Goal: Transaction & Acquisition: Subscribe to service/newsletter

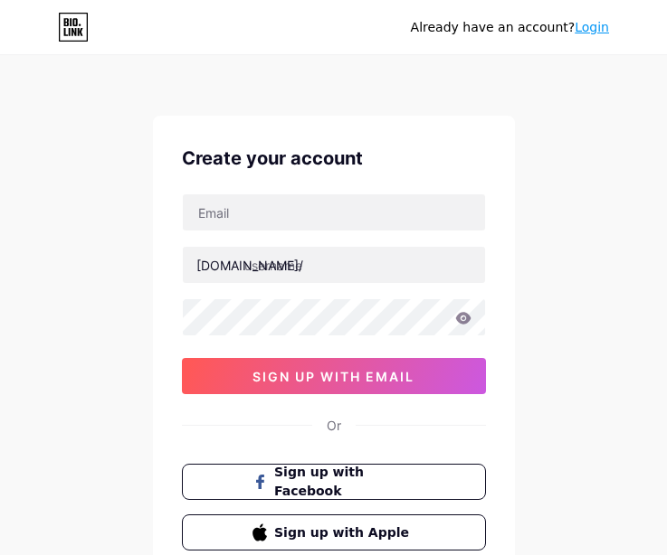
type input "srikirananadya@gmail.com"
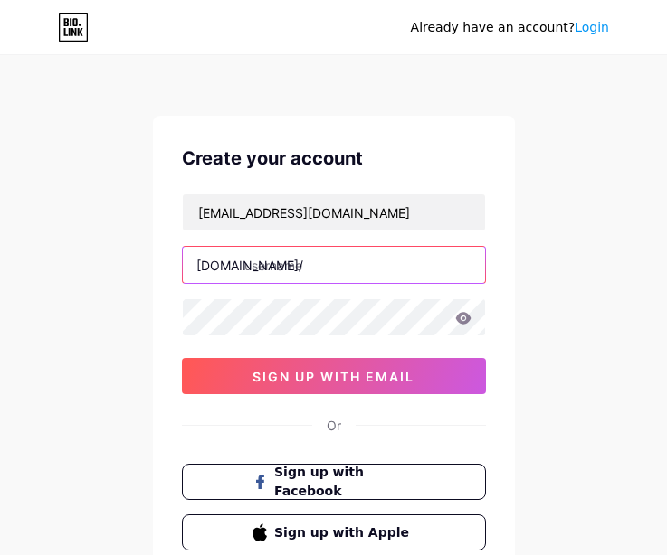
click at [270, 271] on input "text" at bounding box center [334, 265] width 302 height 36
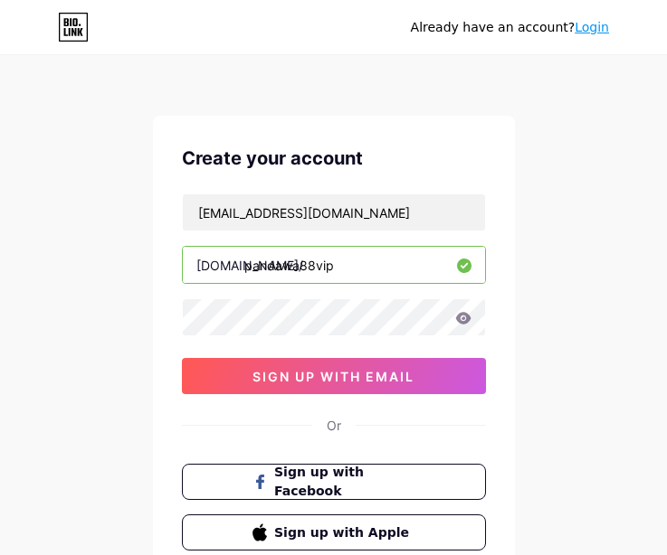
type input "pandawa88vip"
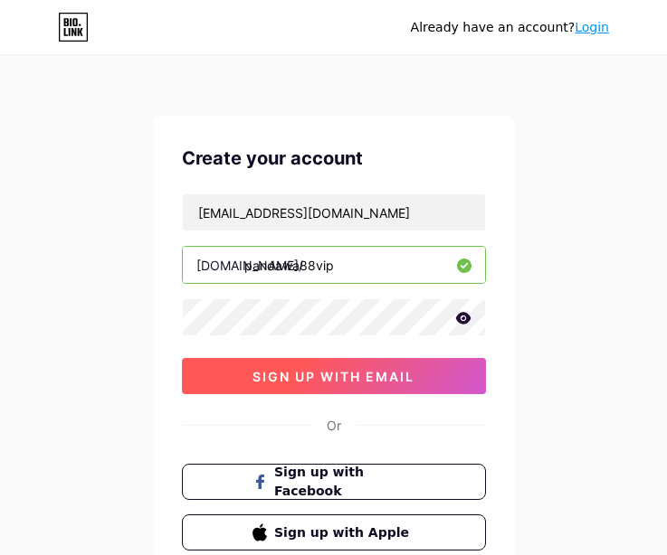
click at [313, 374] on span "sign up with email" at bounding box center [333, 376] width 162 height 15
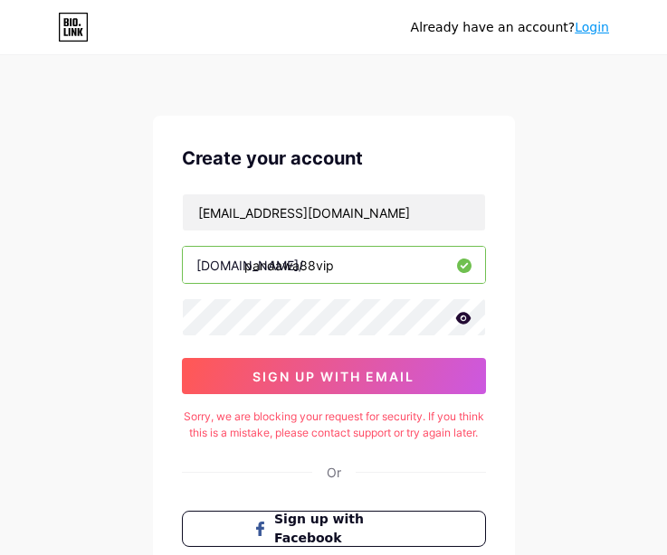
click at [565, 300] on div "Already have an account? Login Create your account srikirananadya@gmail.com bio…" at bounding box center [333, 369] width 667 height 739
click at [545, 400] on div "Already have an account? Login Create your account srikirananadya@gmail.com bio…" at bounding box center [333, 369] width 667 height 739
drag, startPoint x: 626, startPoint y: 319, endPoint x: 625, endPoint y: 308, distance: 11.8
click at [625, 313] on div "Already have an account? Login Create your account srikirananadya@gmail.com bio…" at bounding box center [333, 369] width 667 height 739
click at [548, 213] on div "Already have an account? Login Create your account srikirananadya@gmail.com bio…" at bounding box center [333, 369] width 667 height 739
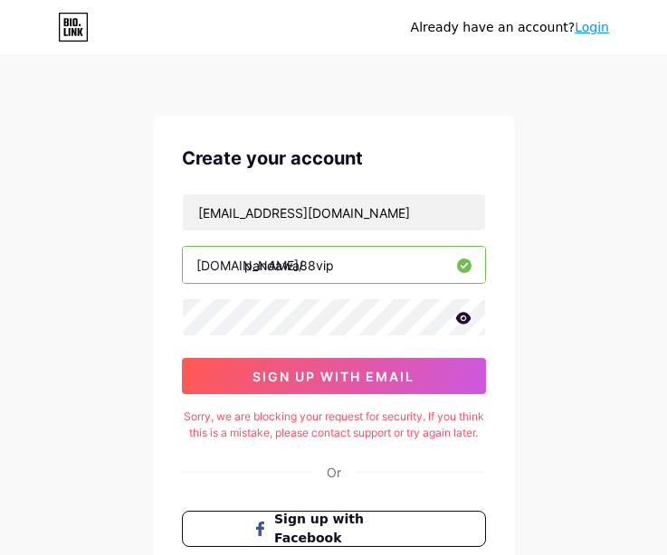
click at [217, 156] on div "Create your account" at bounding box center [334, 158] width 304 height 27
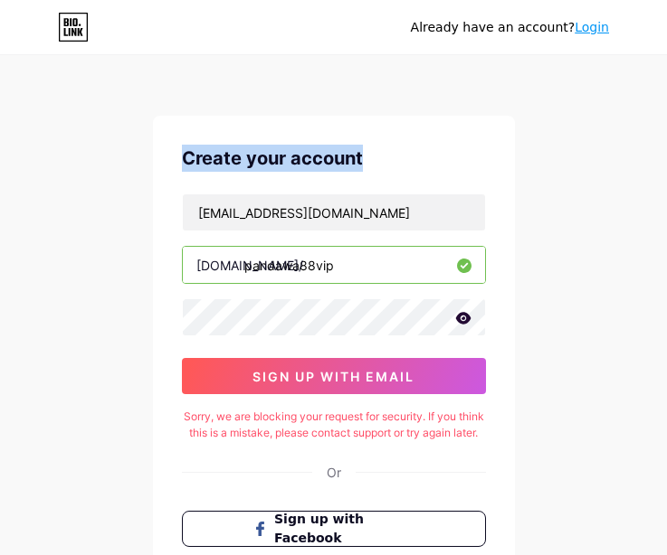
drag, startPoint x: 217, startPoint y: 156, endPoint x: 336, endPoint y: 153, distance: 118.5
click at [336, 153] on div "Create your account" at bounding box center [334, 158] width 304 height 27
click at [450, 157] on div "Create your account" at bounding box center [334, 158] width 304 height 27
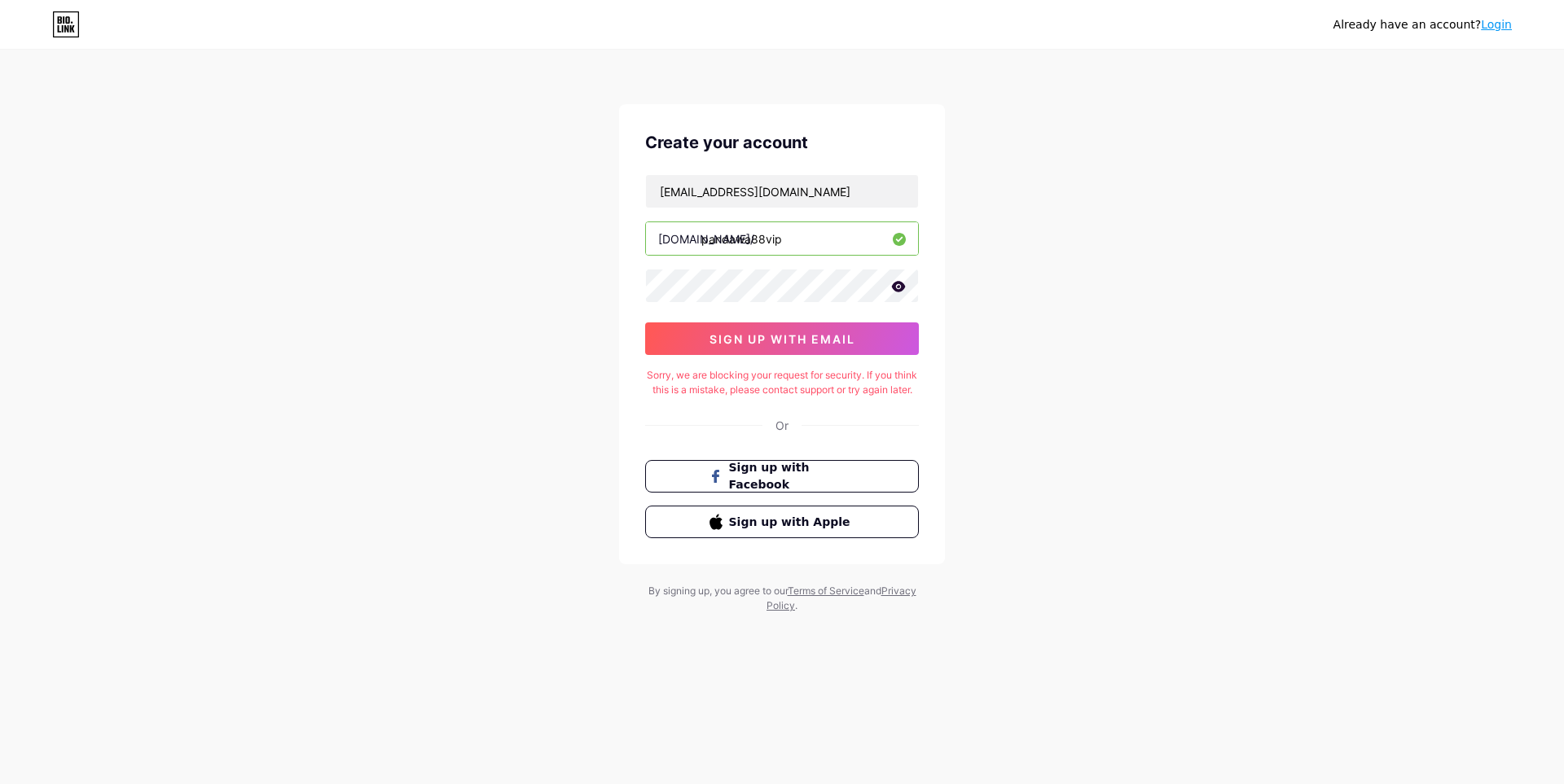
click at [600, 499] on div "Already have an account? Login Create your account srikirananadya@gmail.com bio…" at bounding box center [782, 332] width 1564 height 665
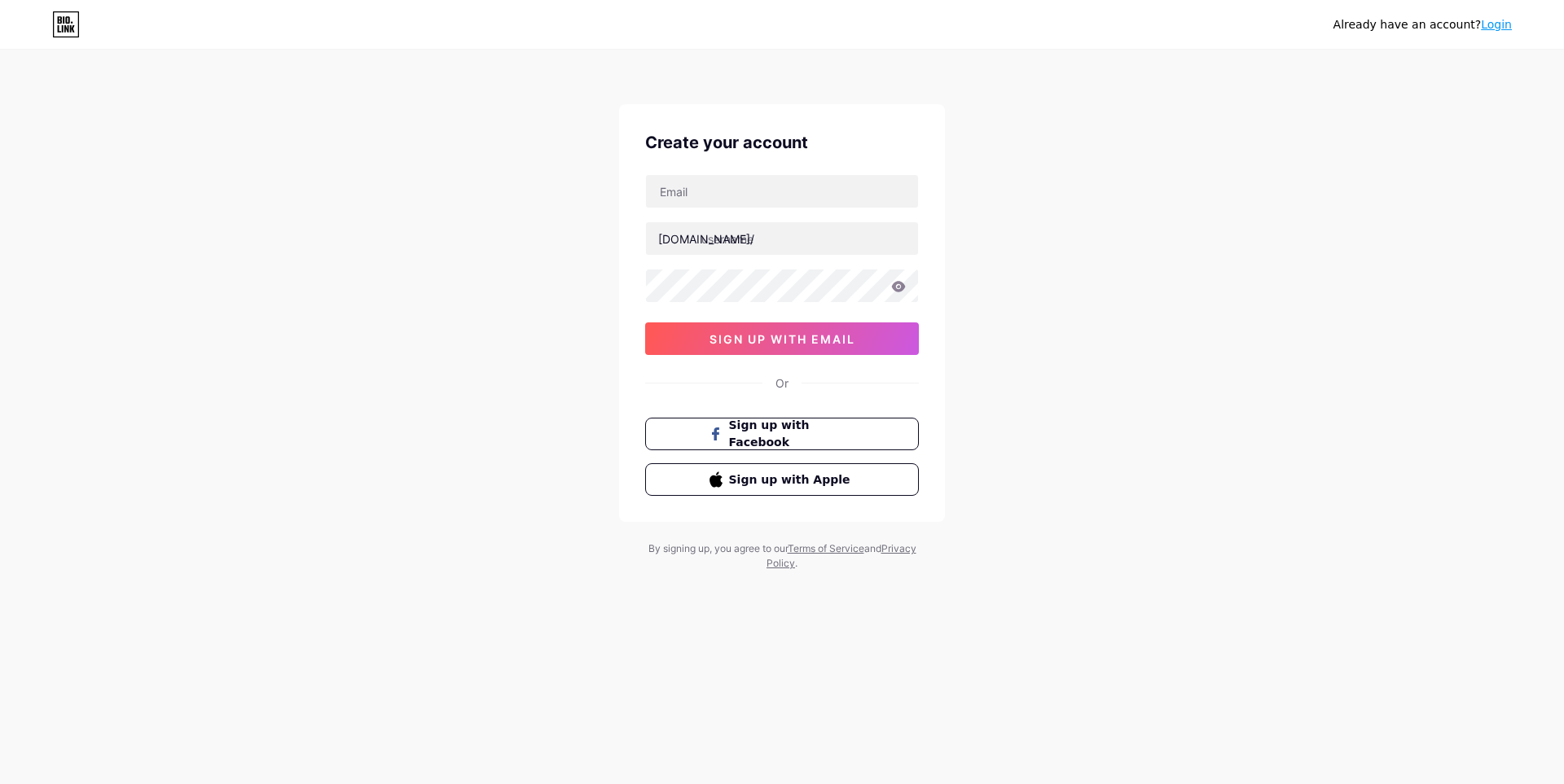
click at [1490, 25] on link "Login" at bounding box center [1496, 24] width 31 height 13
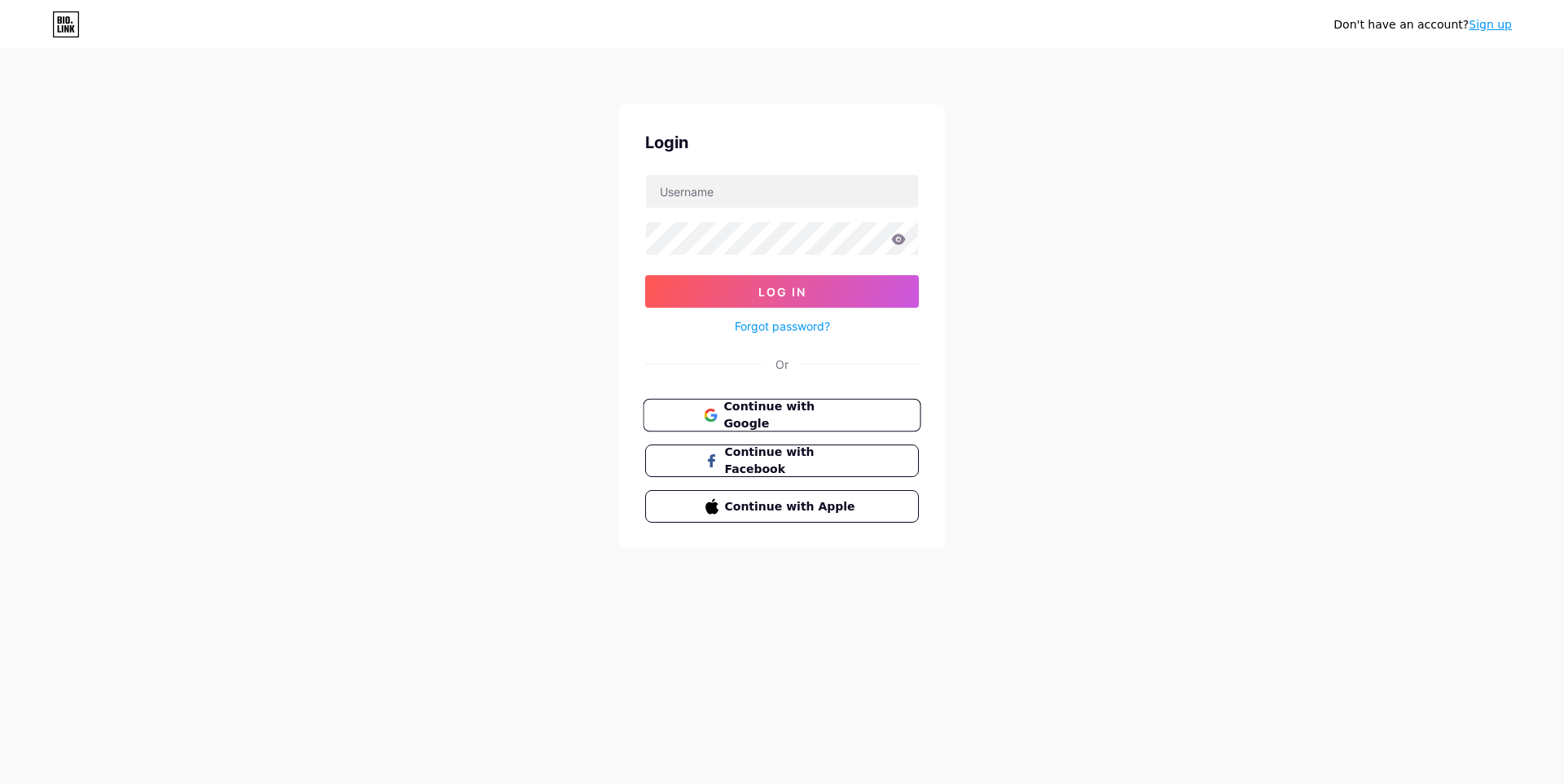
click at [877, 410] on button "Continue with Google" at bounding box center [782, 415] width 277 height 33
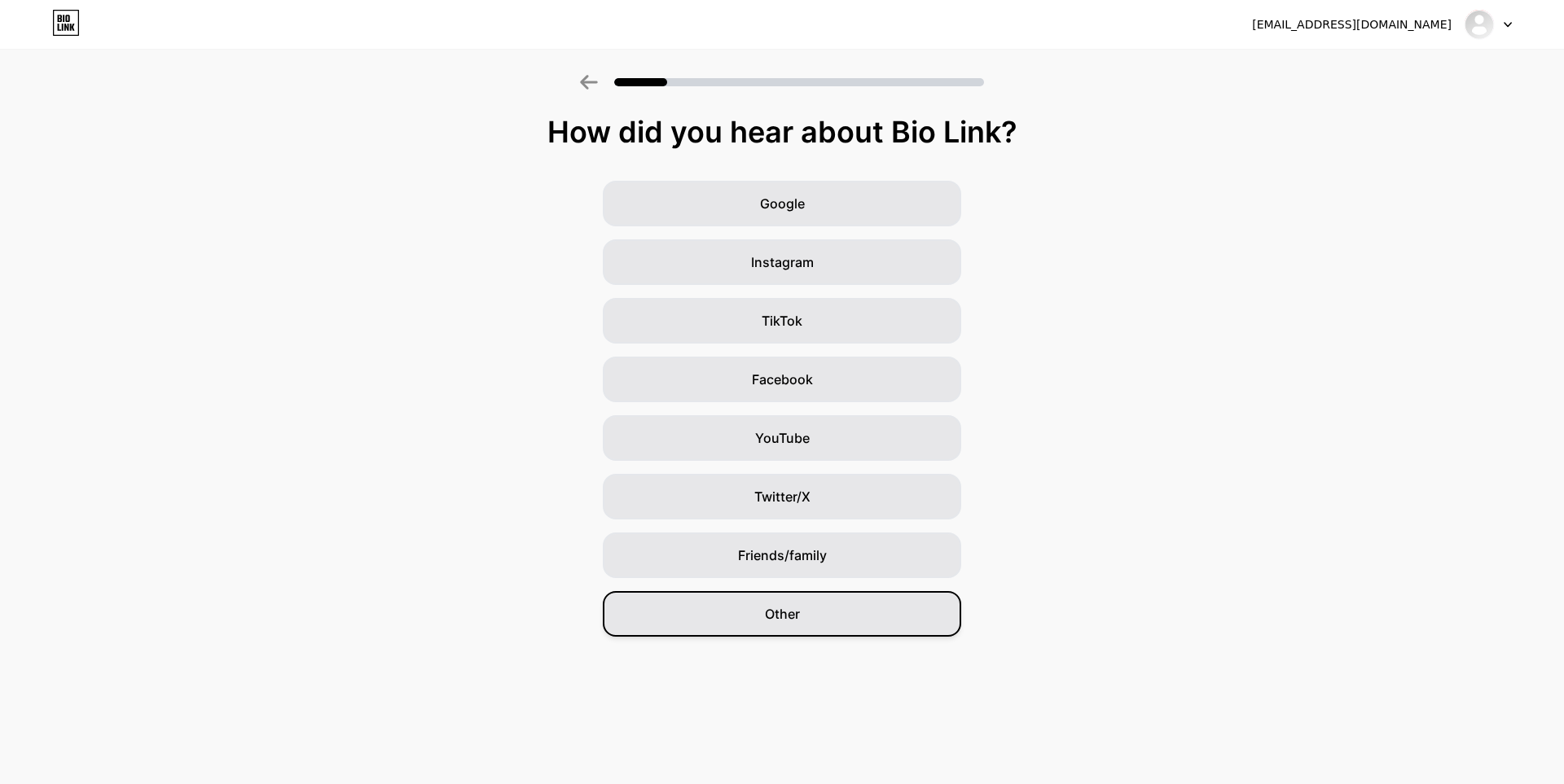
click at [806, 604] on div "Other" at bounding box center [782, 614] width 358 height 46
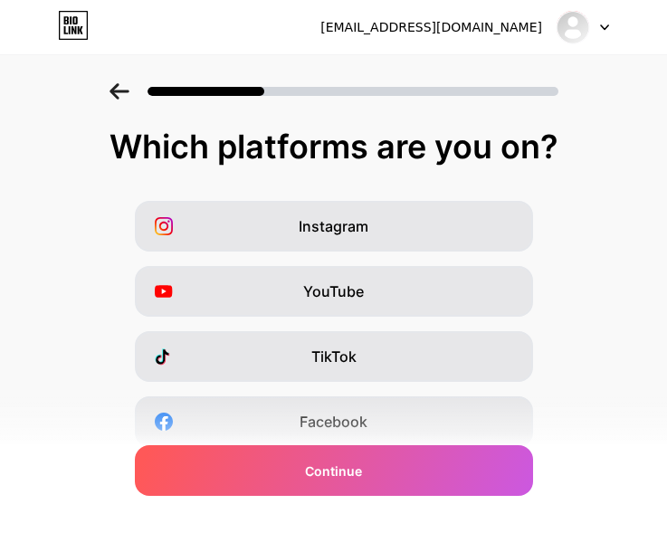
click at [573, 301] on div "Instagram YouTube TikTok Facebook Twitter/X Buy Me a Coffee Snapchat I have a w…" at bounding box center [333, 454] width 649 height 507
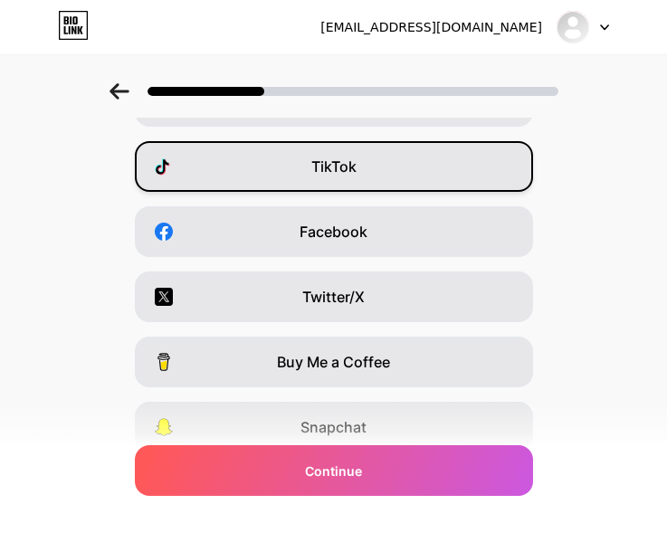
scroll to position [328, 0]
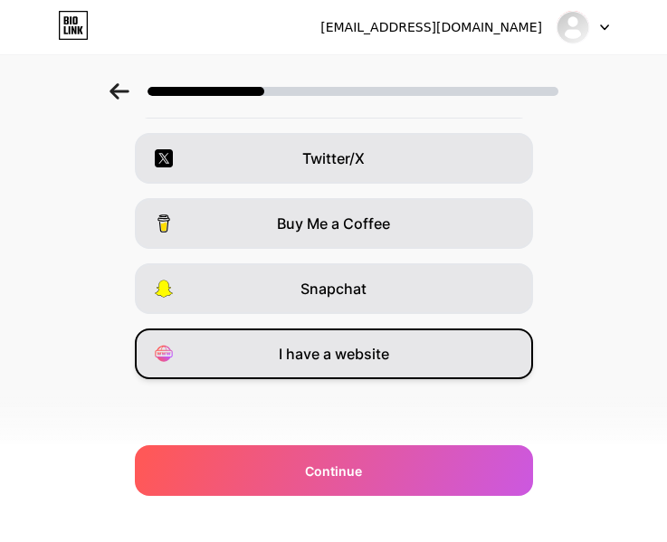
click at [335, 359] on span "I have a website" at bounding box center [334, 354] width 110 height 22
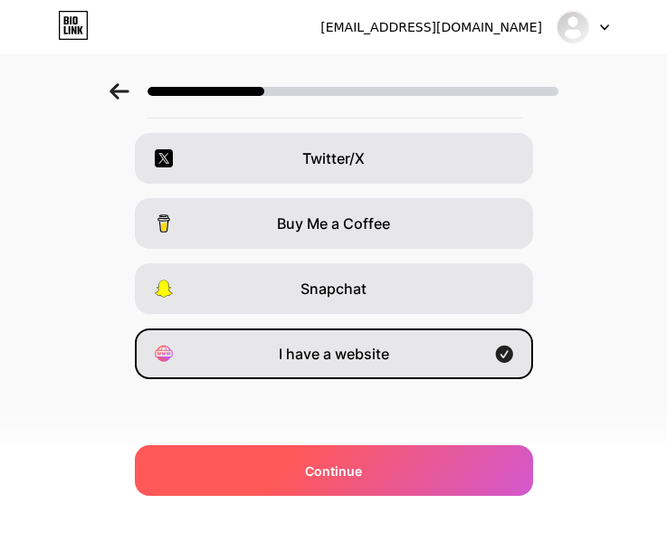
click at [340, 478] on span "Continue" at bounding box center [333, 470] width 57 height 19
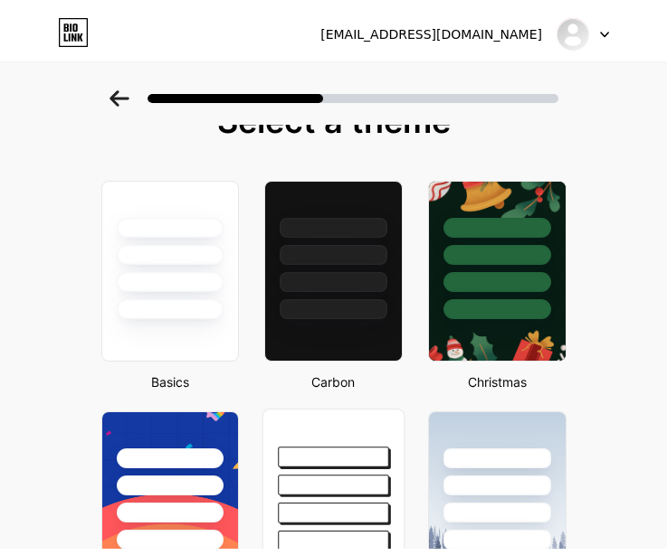
scroll to position [0, 0]
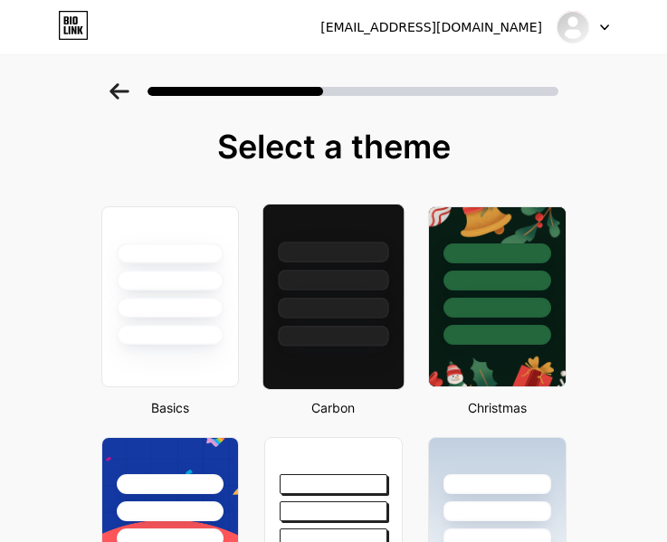
click at [345, 307] on div at bounding box center [333, 308] width 110 height 21
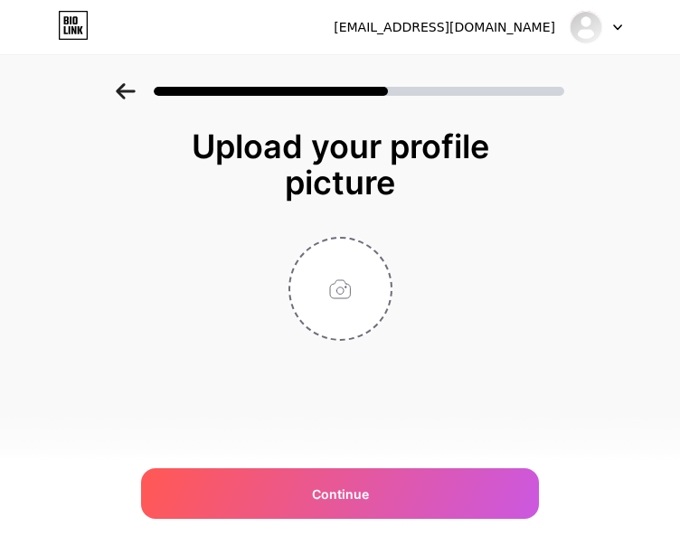
click at [500, 138] on div "Upload your profile picture" at bounding box center [340, 164] width 344 height 72
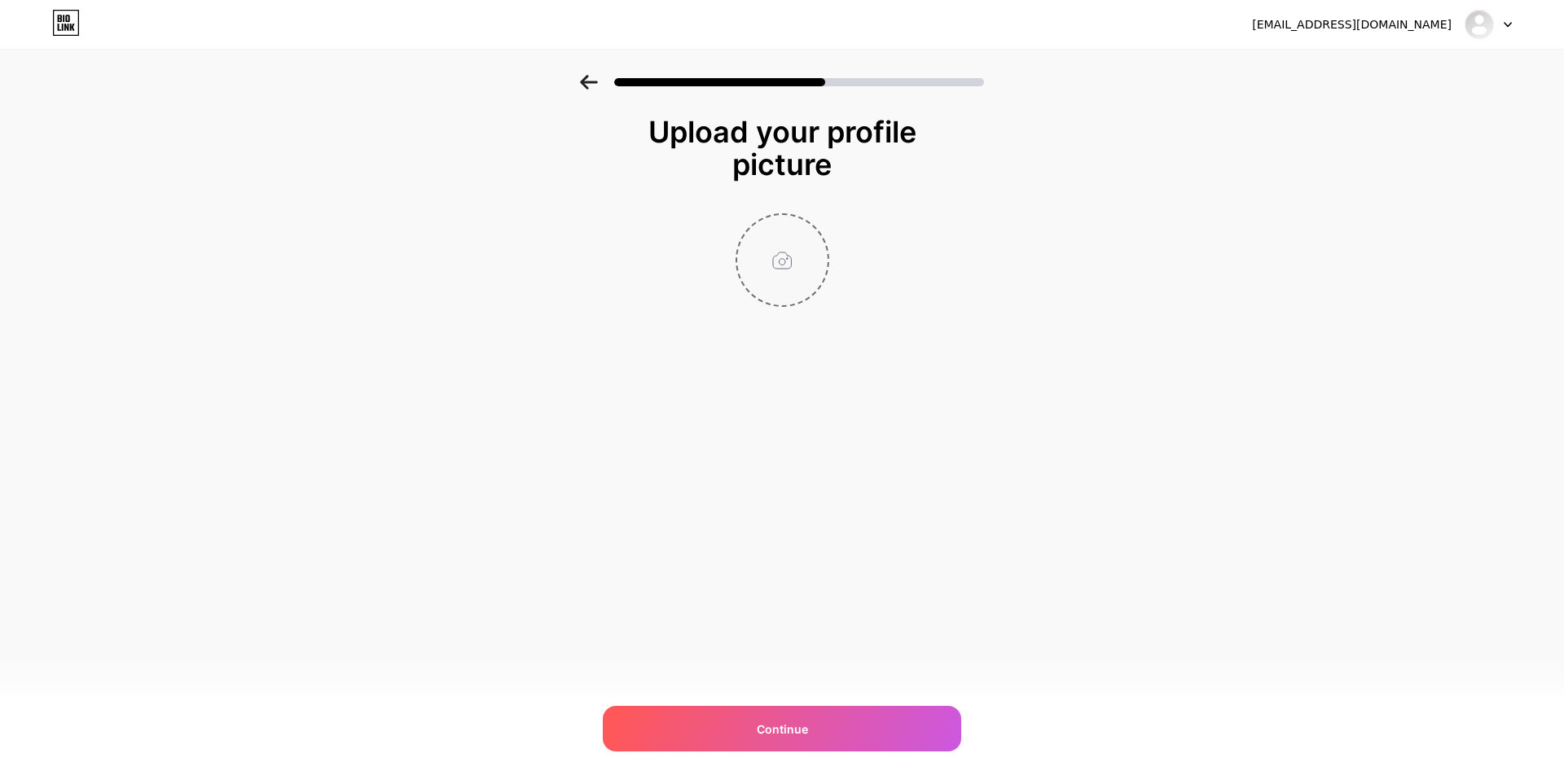
click at [797, 263] on input "file" at bounding box center [782, 260] width 90 height 90
type input "C:\fakepath\photo_2025-01-02_03-03-20.jpg"
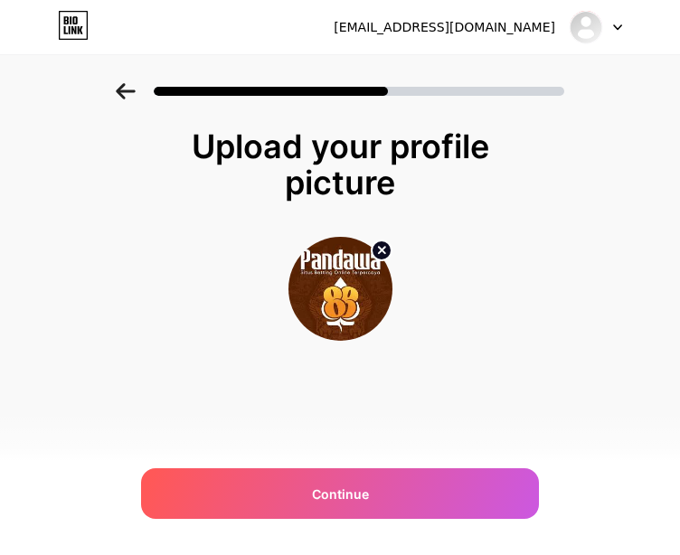
click at [62, 142] on div "Upload your profile picture Continue" at bounding box center [340, 257] width 680 height 348
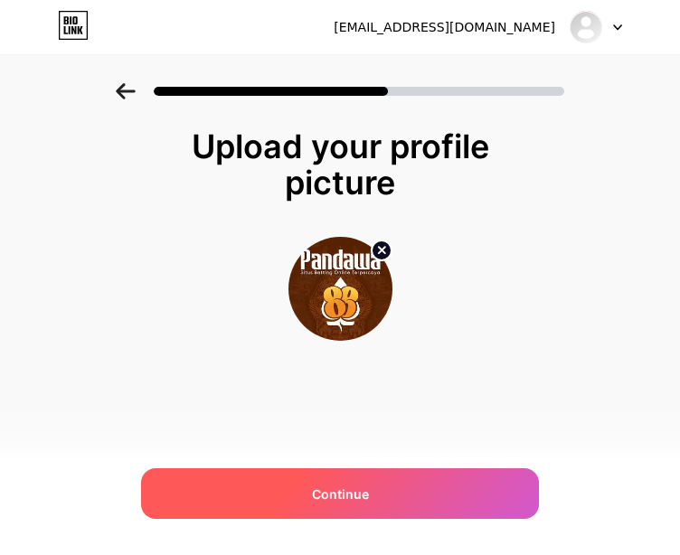
click at [340, 498] on span "Continue" at bounding box center [340, 494] width 57 height 19
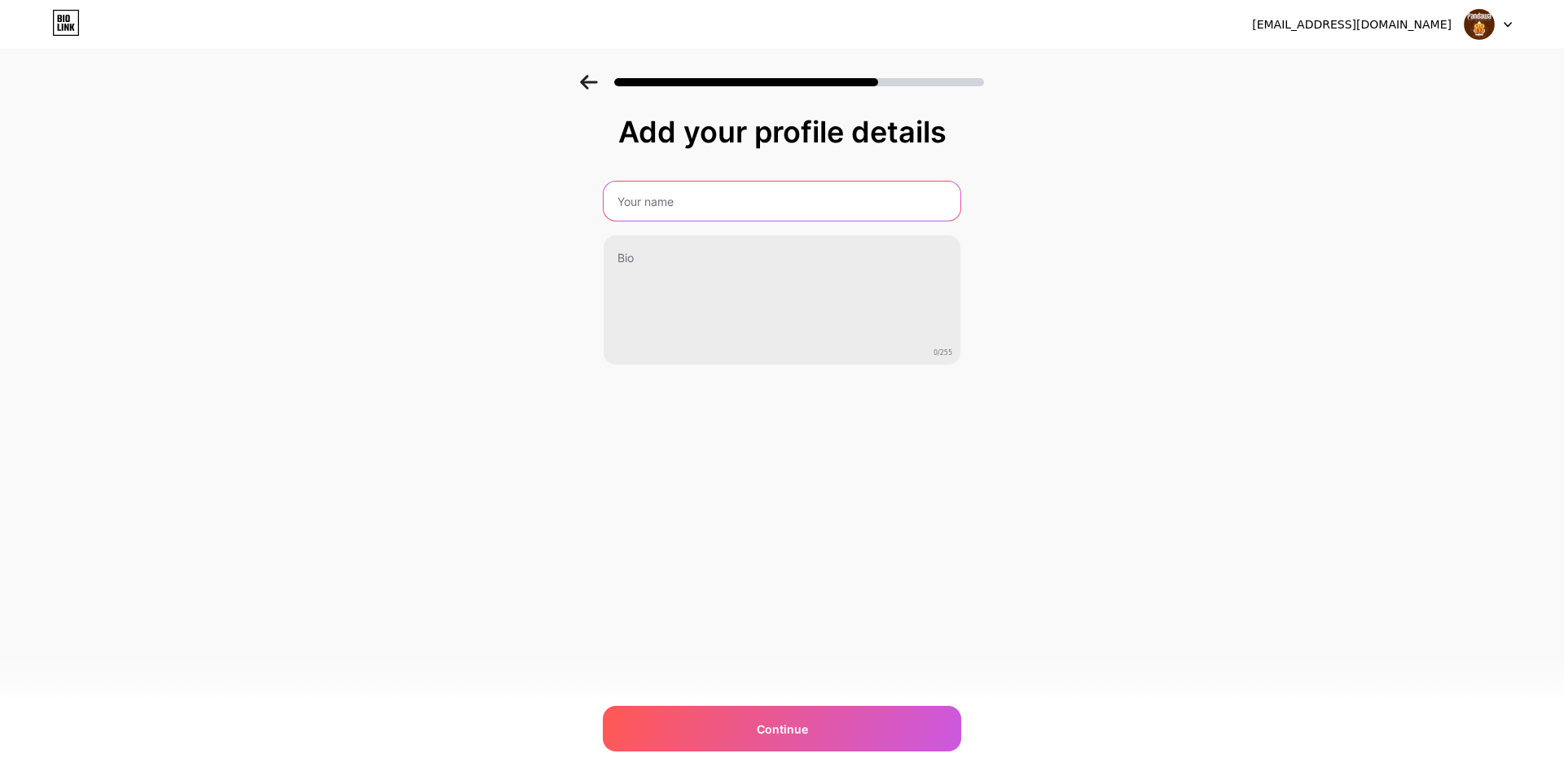
click at [703, 197] on input "text" at bounding box center [782, 201] width 357 height 39
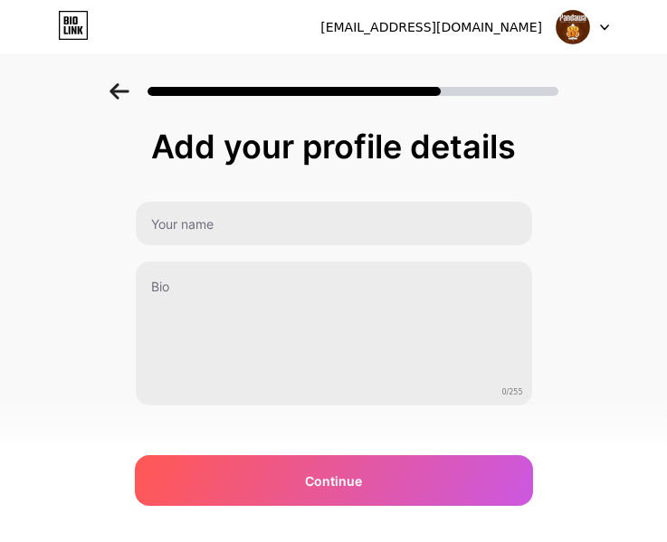
click at [587, 229] on div "Add your profile details 0/255 Continue Error" at bounding box center [333, 289] width 667 height 413
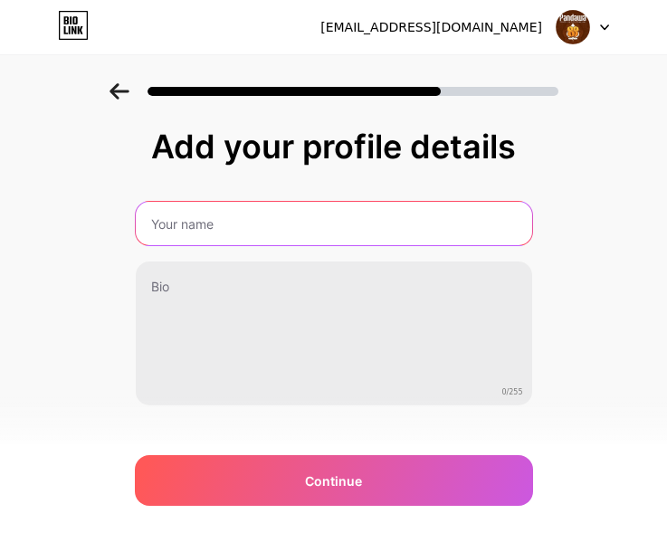
click at [383, 231] on input "text" at bounding box center [334, 223] width 396 height 43
type input "PANDAWA88"
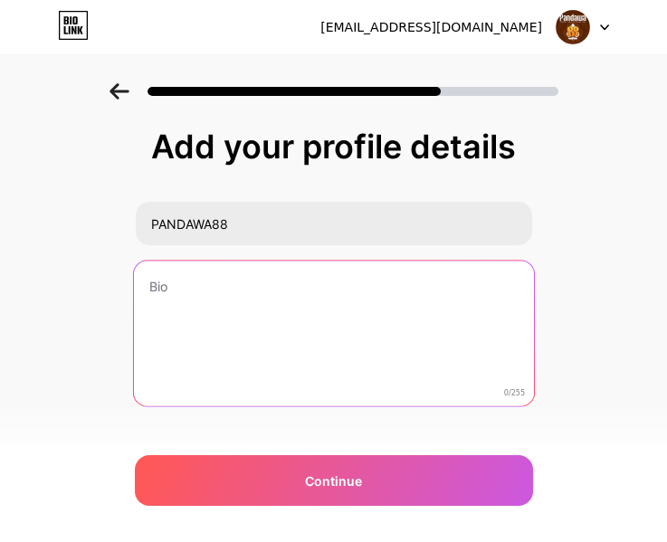
click at [352, 289] on textarea at bounding box center [333, 333] width 400 height 147
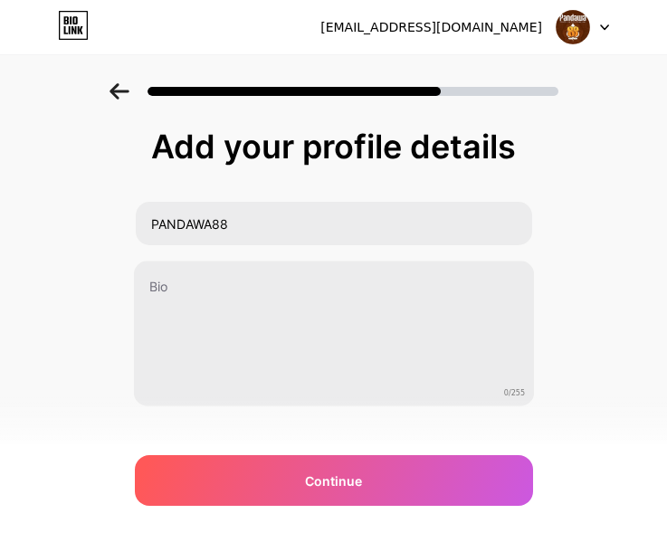
click at [611, 336] on div "Add your profile details PANDAWA88 0/255 Continue Error" at bounding box center [333, 289] width 667 height 413
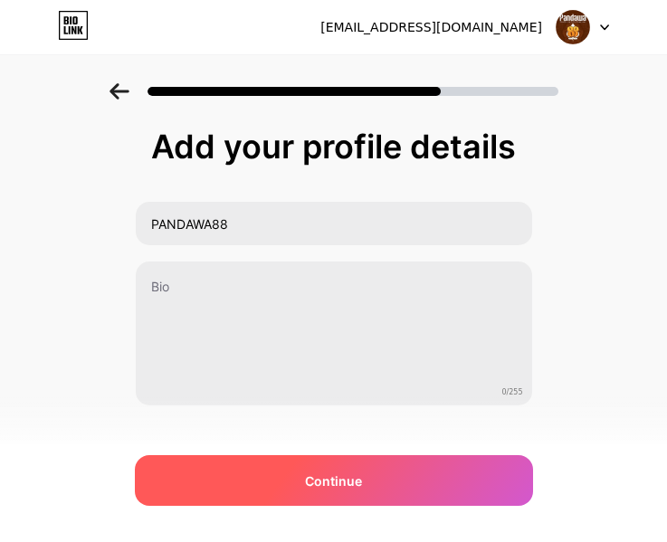
click at [352, 487] on span "Continue" at bounding box center [333, 480] width 57 height 19
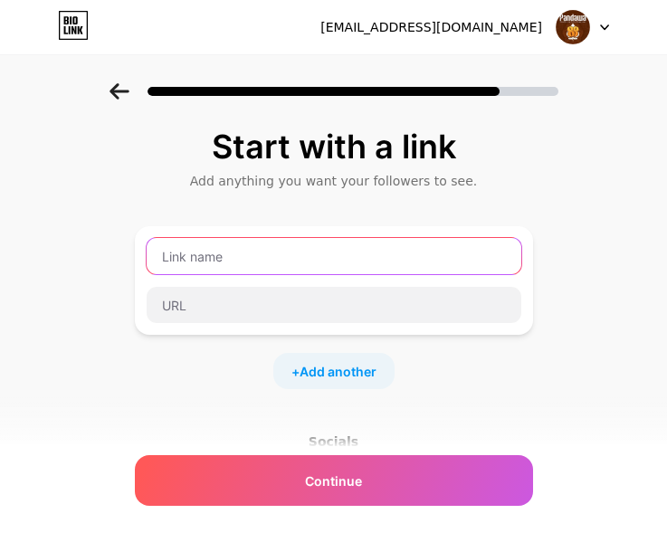
click at [356, 262] on input "text" at bounding box center [334, 256] width 374 height 36
type input "PANDAWA88"
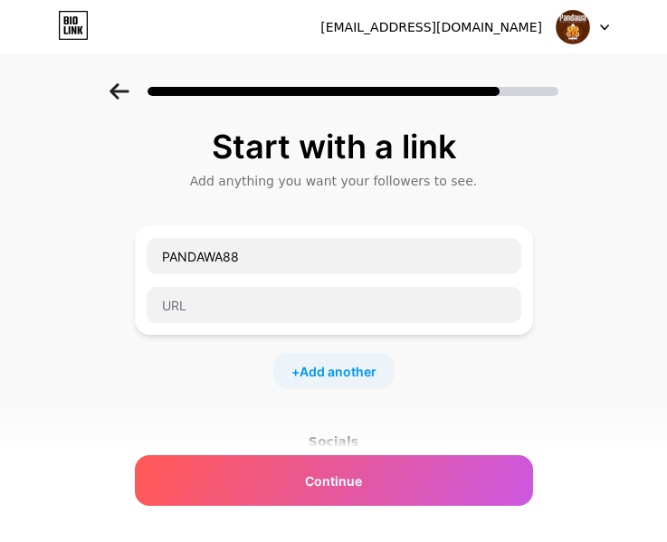
click at [533, 398] on div "Start with a link Add anything you want your followers to see. PANDAWA88 + Add …" at bounding box center [334, 378] width 398 height 500
click at [586, 277] on div "Start with a link Add anything you want your followers to see. PANDAWA88 + Add …" at bounding box center [333, 401] width 667 height 636
click at [592, 182] on div "Start with a link Add anything you want your followers to see. PANDAWA88 + Add …" at bounding box center [333, 401] width 667 height 636
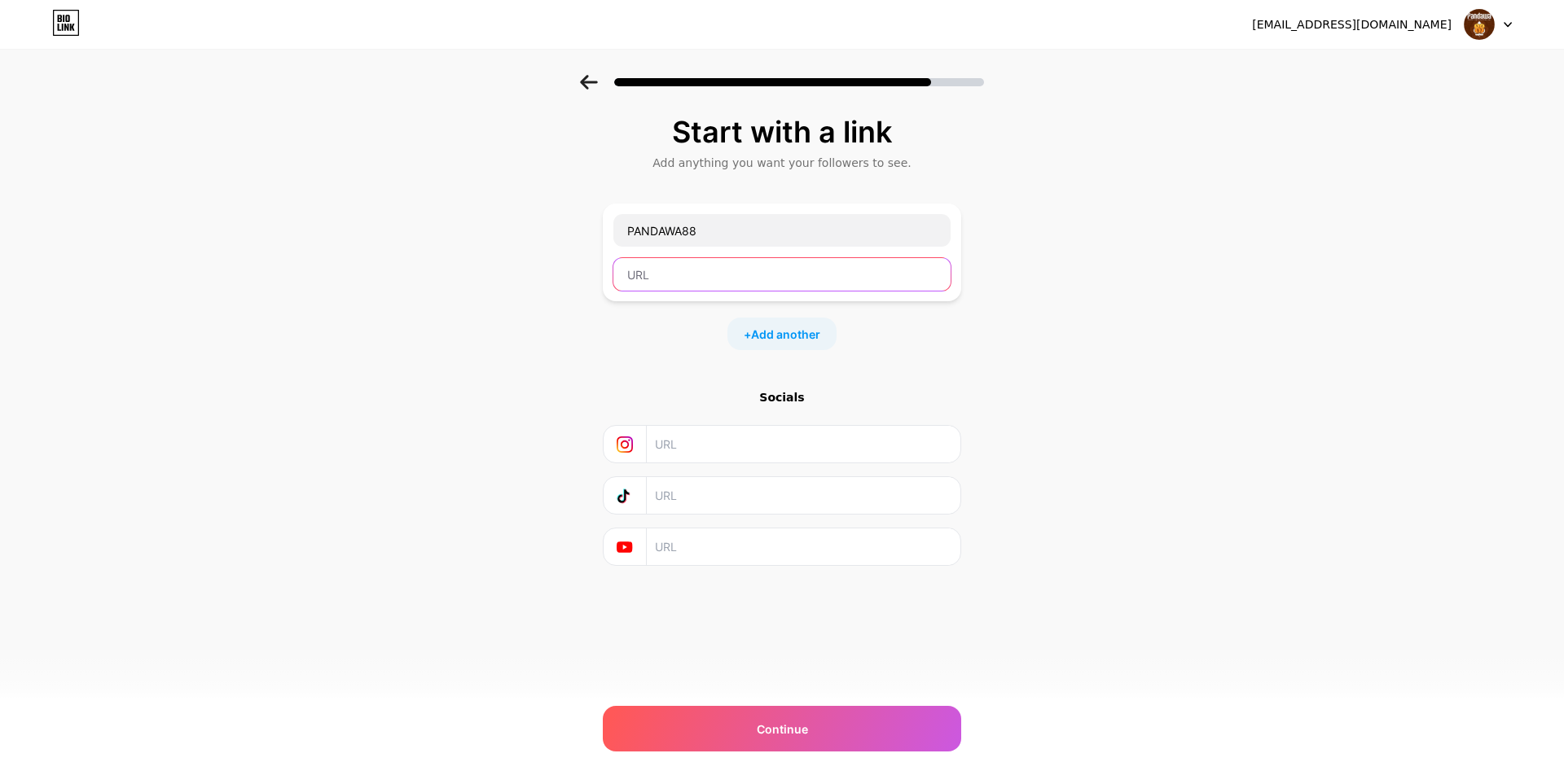
drag, startPoint x: 710, startPoint y: 279, endPoint x: 745, endPoint y: 284, distance: 35.4
click at [710, 278] on input "text" at bounding box center [782, 275] width 337 height 32
paste input "[URL][DOMAIN_NAME]"
type input "[URL][DOMAIN_NAME]"
click at [1087, 365] on div "Start with a link Add anything you want your followers to see. PANDAWA88 [URL][…" at bounding box center [782, 361] width 1564 height 572
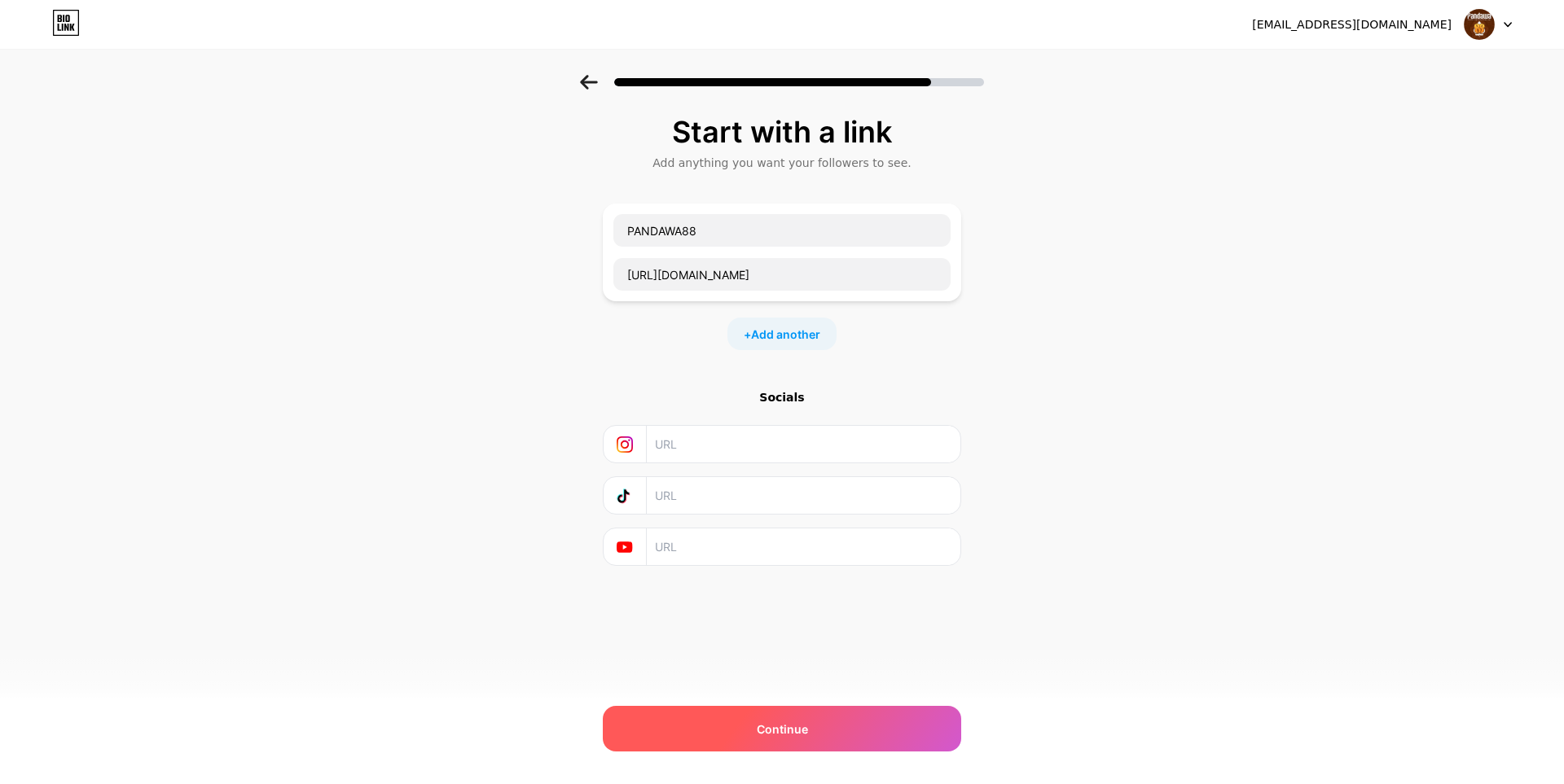
click at [792, 720] on span "Continue" at bounding box center [782, 728] width 51 height 17
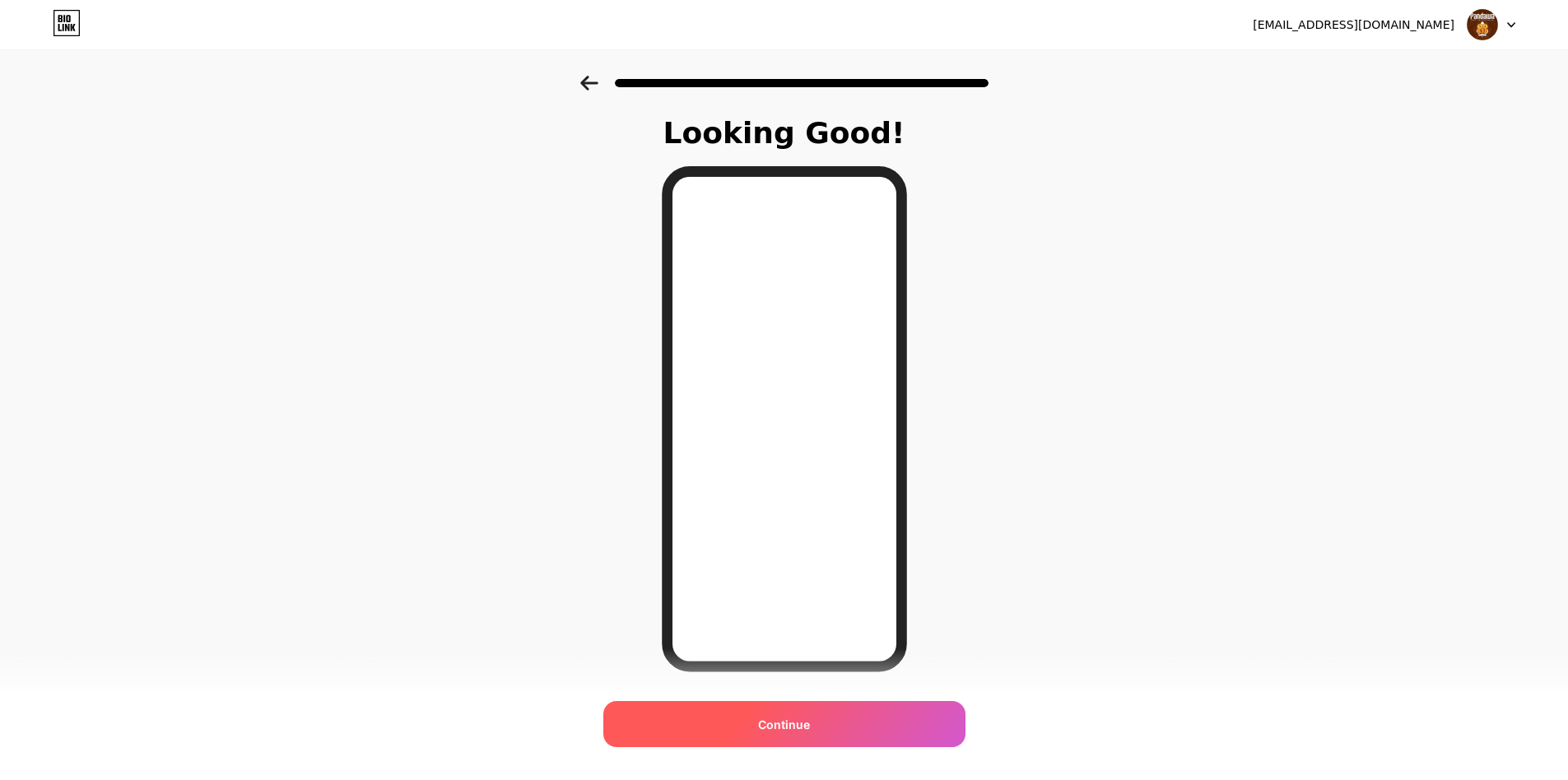
click at [791, 728] on span "Continue" at bounding box center [784, 724] width 52 height 17
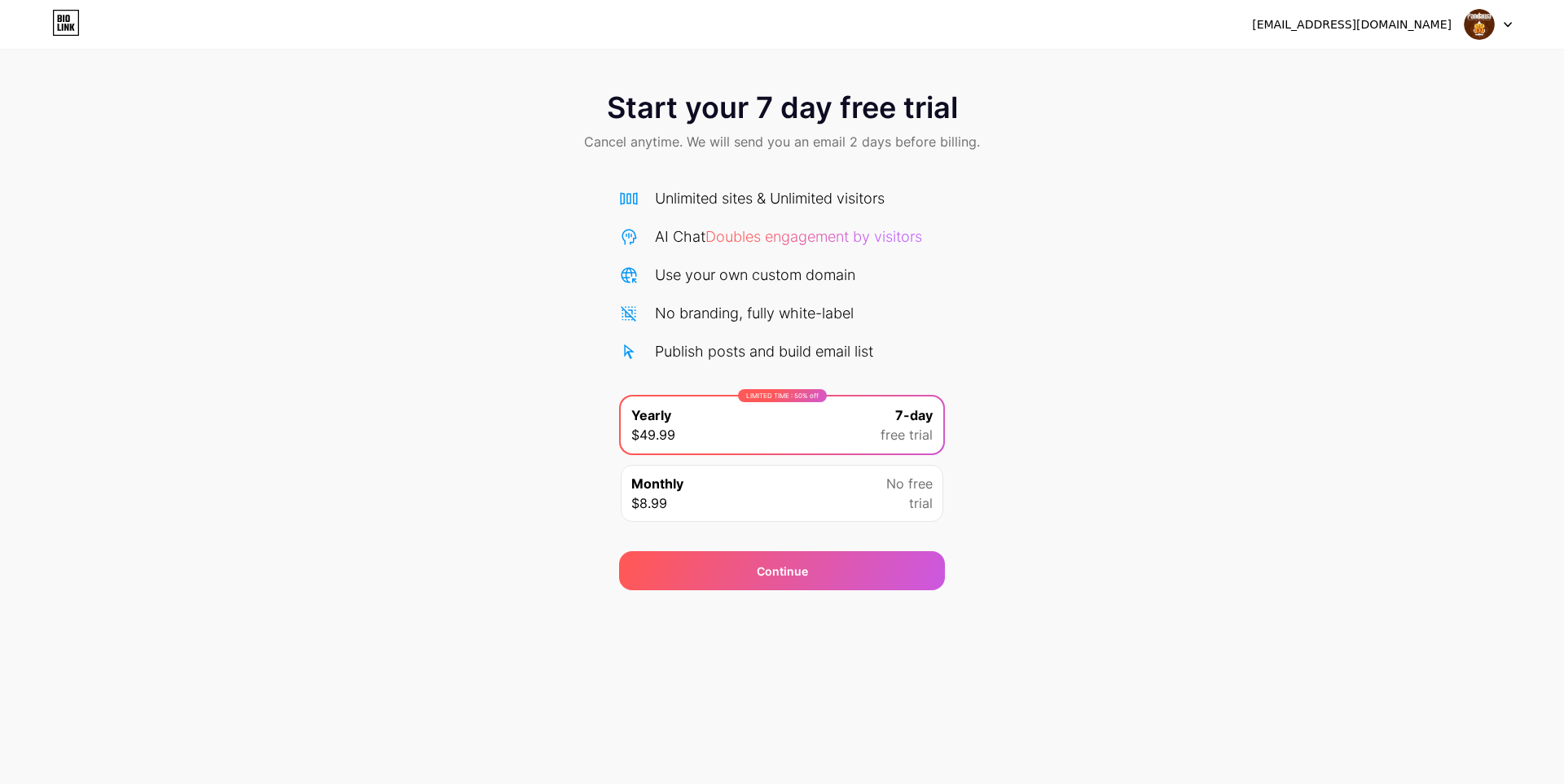
click at [845, 509] on div "Monthly $8.99 No free trial" at bounding box center [782, 492] width 322 height 57
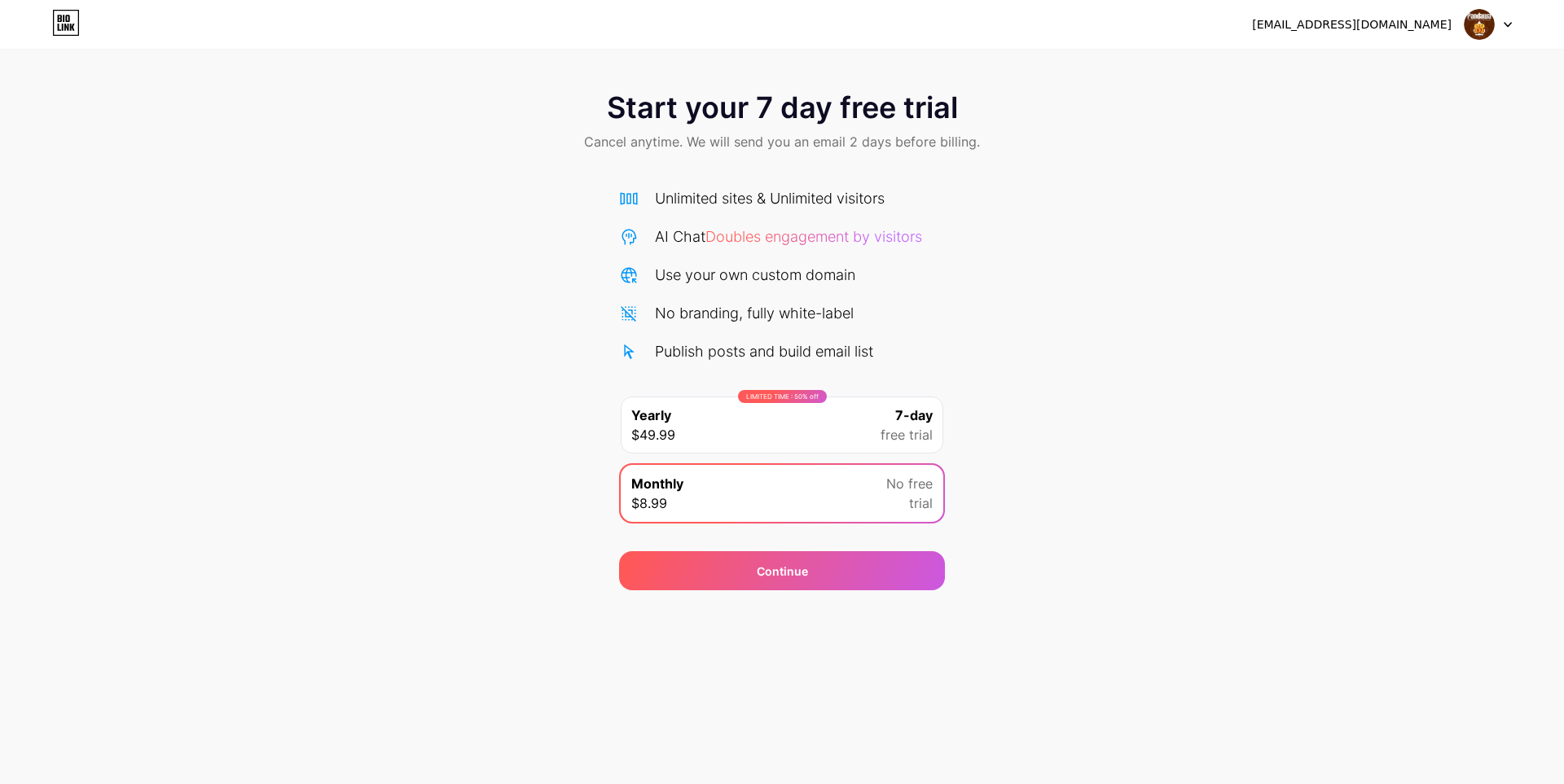
drag, startPoint x: 997, startPoint y: 331, endPoint x: 1007, endPoint y: 337, distance: 11.7
click at [999, 331] on div "Start your 7 day free trial Cancel anytime. We will send you an email 2 days be…" at bounding box center [782, 332] width 1564 height 516
click at [74, 24] on icon at bounding box center [72, 27] width 5 height 7
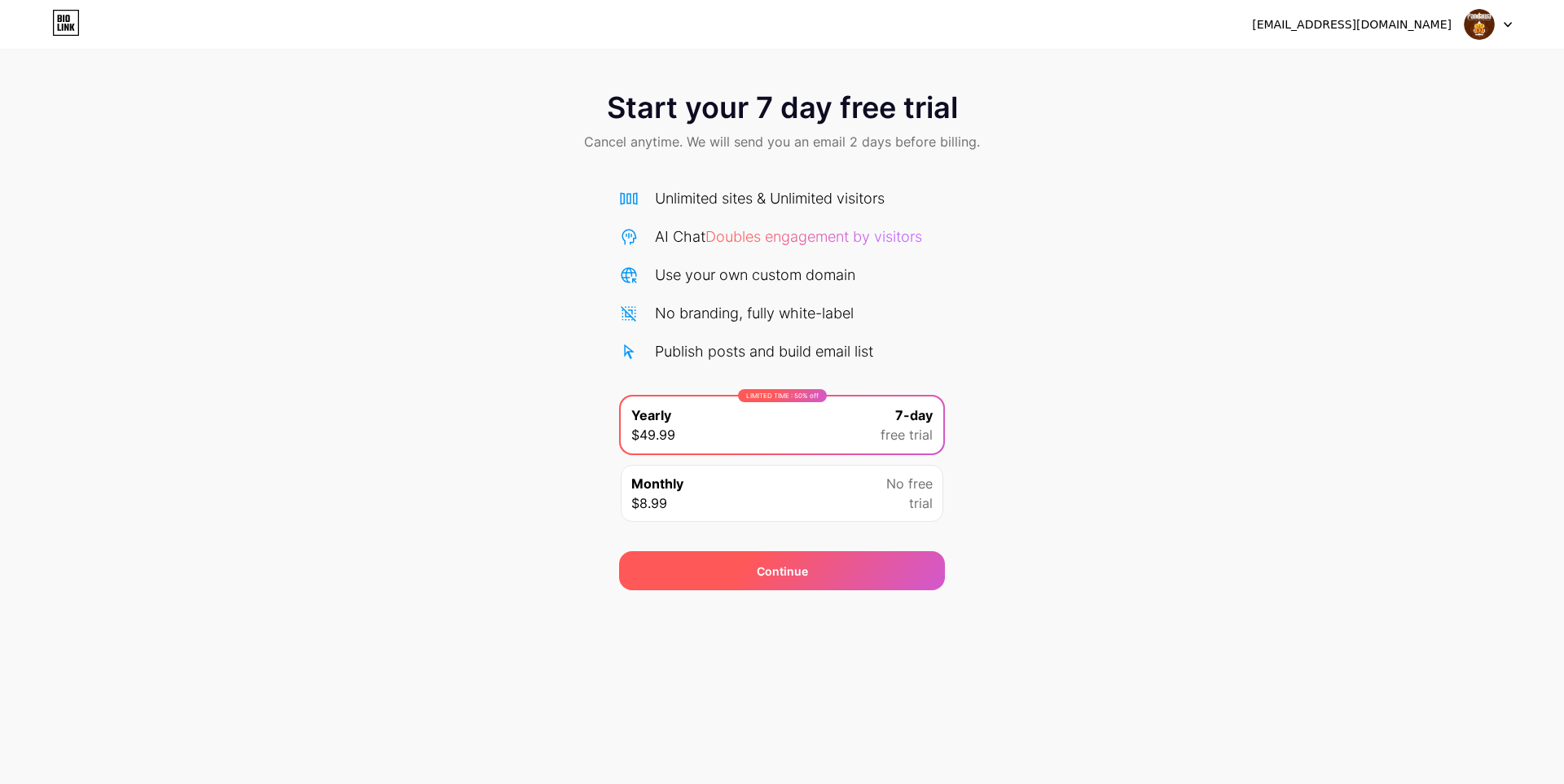
click at [796, 572] on span "Continue" at bounding box center [782, 571] width 51 height 17
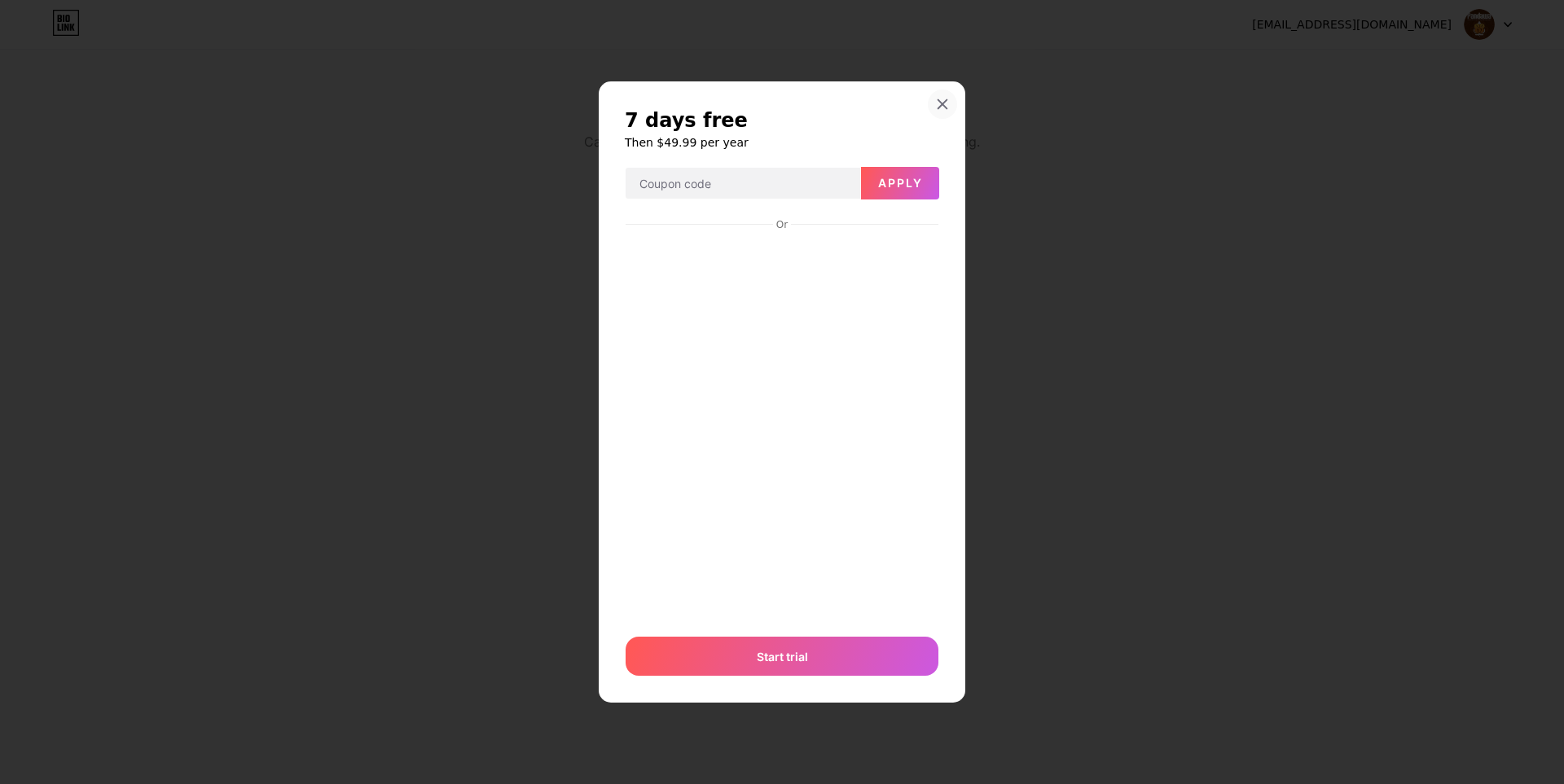
click at [945, 108] on icon at bounding box center [942, 104] width 13 height 13
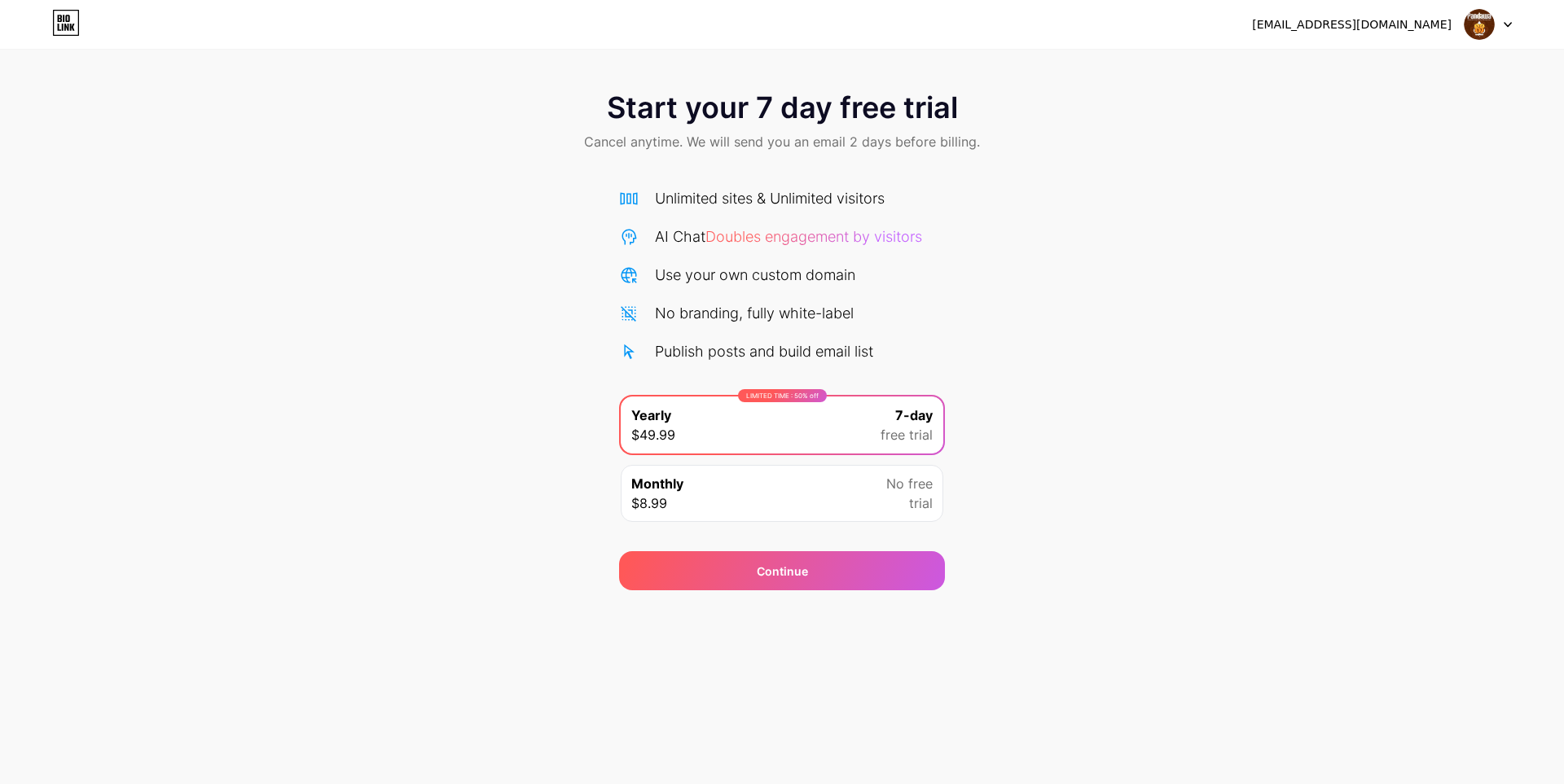
click at [1388, 31] on div "[EMAIL_ADDRESS][DOMAIN_NAME]" at bounding box center [1352, 24] width 200 height 17
click at [1498, 20] on div at bounding box center [1487, 24] width 47 height 30
drag, startPoint x: 1255, startPoint y: 229, endPoint x: 945, endPoint y: 256, distance: 311.2
click at [1247, 230] on div "Start your 7 day free trial Cancel anytime. We will send you an email 2 days be…" at bounding box center [782, 332] width 1564 height 516
click at [784, 502] on div "Monthly $8.99 No free trial" at bounding box center [782, 492] width 322 height 57
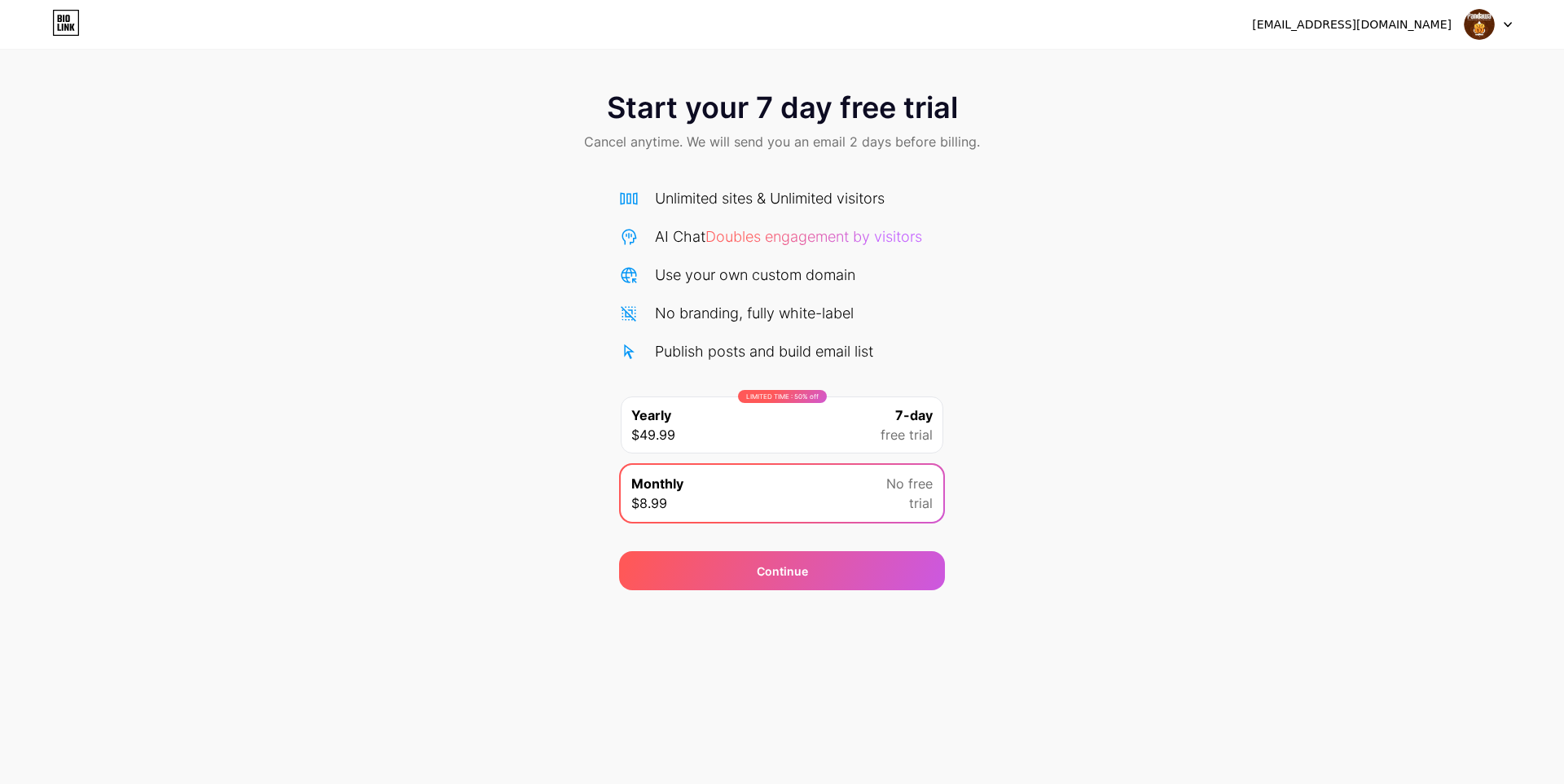
click at [543, 406] on div "Start your 7 day free trial Cancel anytime. We will send you an email 2 days be…" at bounding box center [782, 332] width 1564 height 516
click at [550, 407] on div "Start your 7 day free trial Cancel anytime. We will send you an email 2 days be…" at bounding box center [782, 332] width 1564 height 516
click at [778, 571] on span "Continue" at bounding box center [782, 571] width 51 height 17
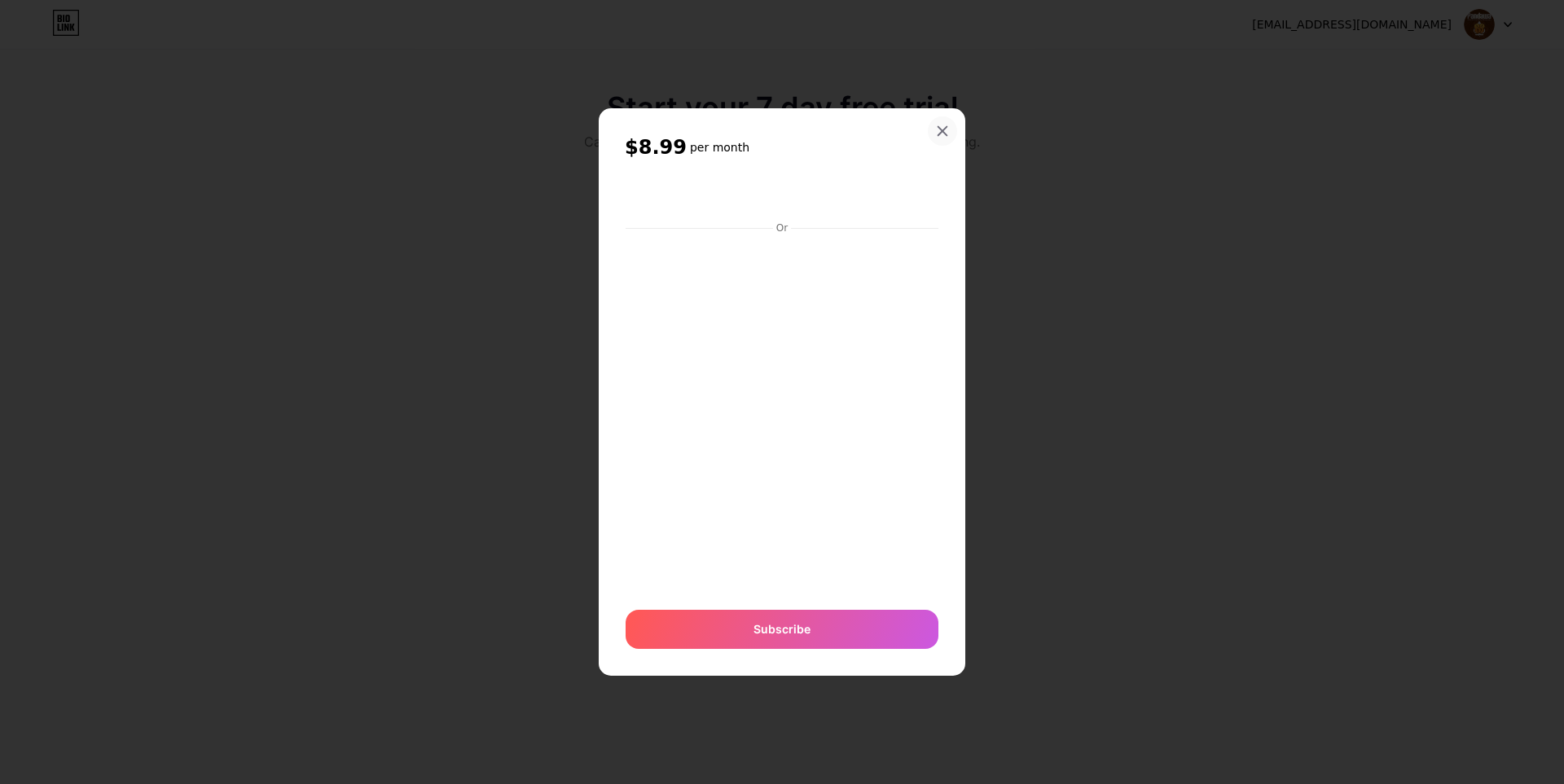
click at [941, 119] on div at bounding box center [942, 131] width 30 height 30
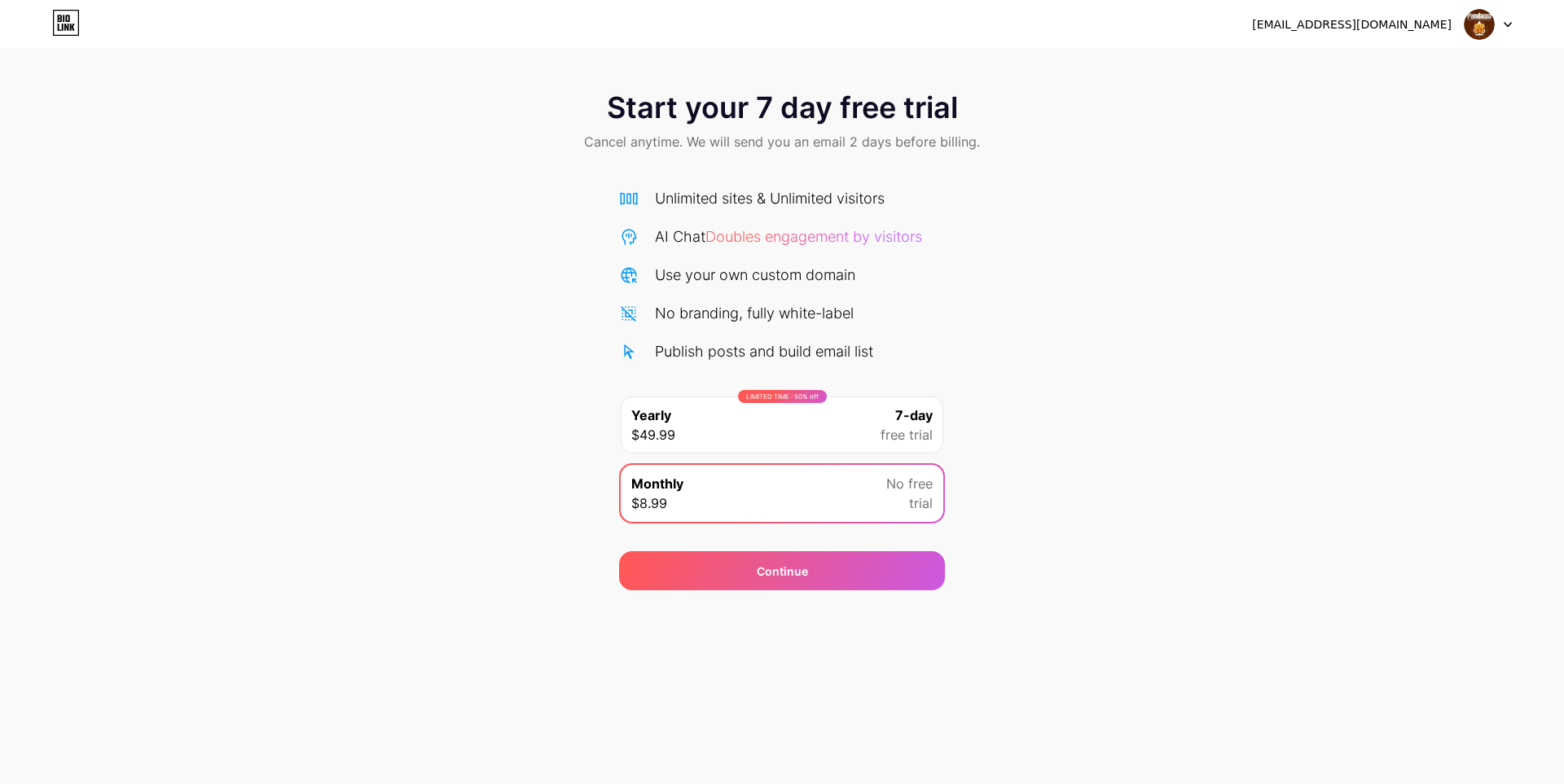
click at [799, 420] on div "LIMITED TIME : 50% off Yearly $49.99 7-day free trial" at bounding box center [782, 424] width 322 height 57
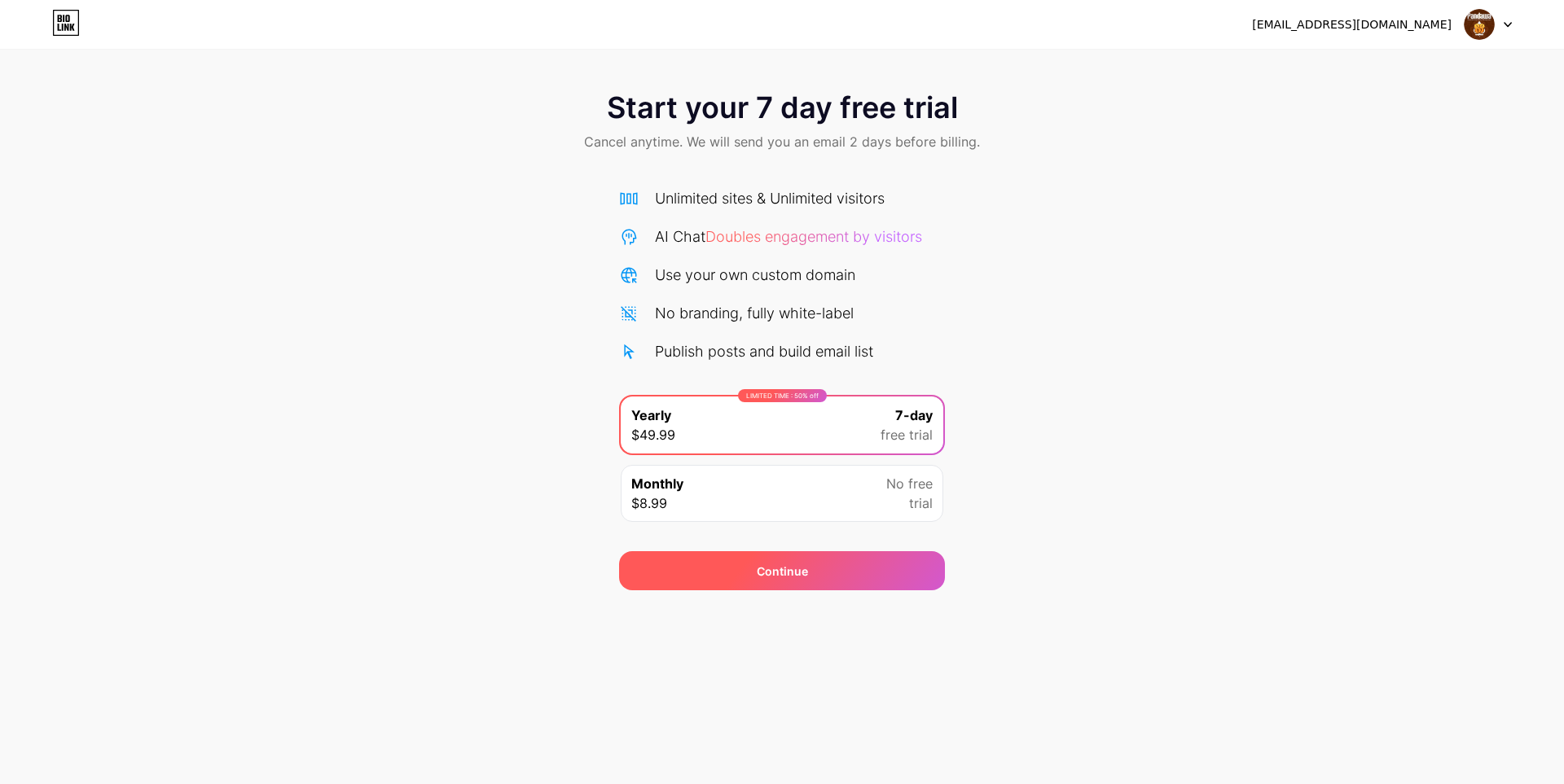
click at [778, 562] on div "Continue" at bounding box center [782, 570] width 326 height 39
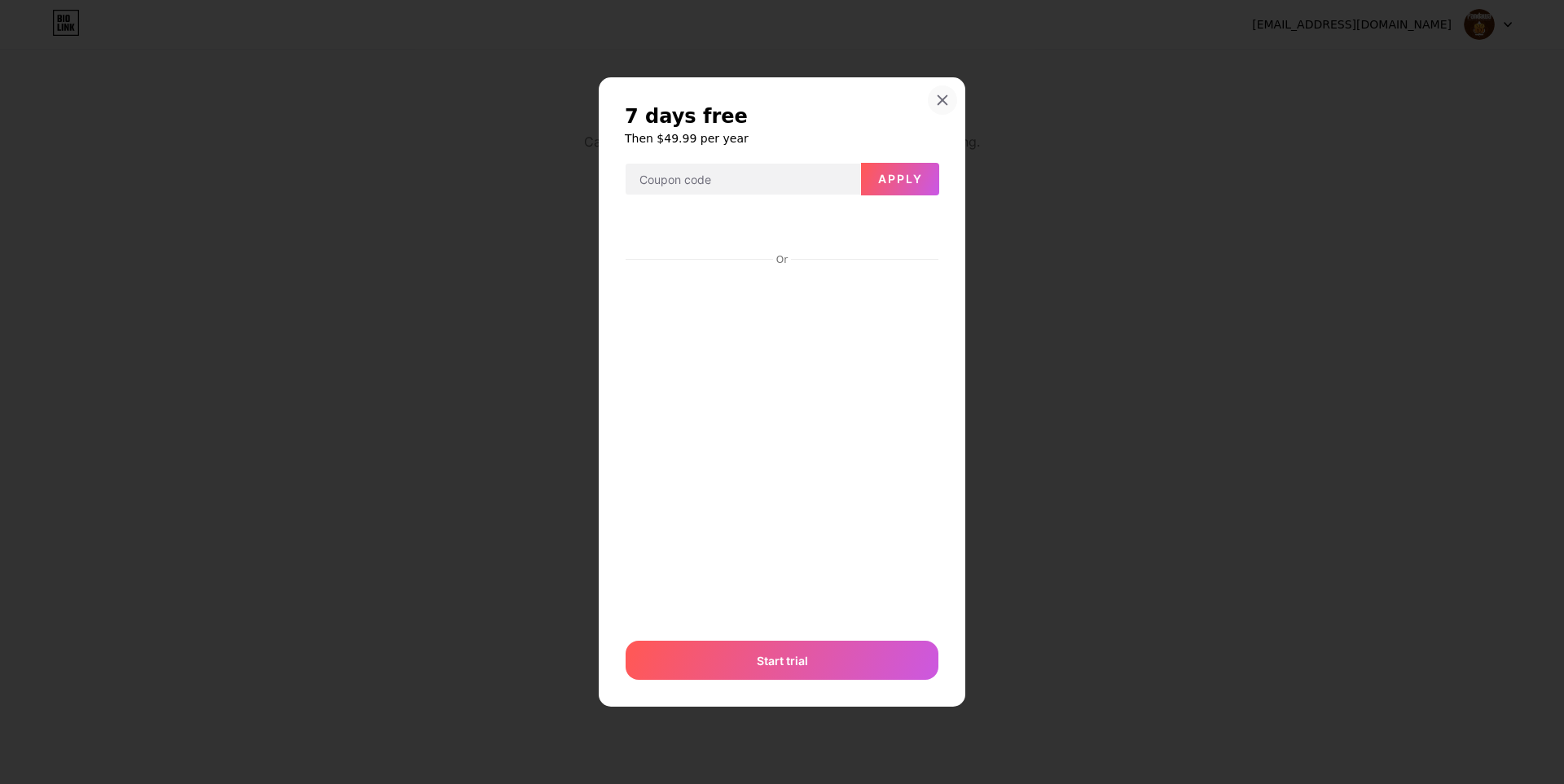
click at [941, 104] on icon at bounding box center [942, 100] width 13 height 13
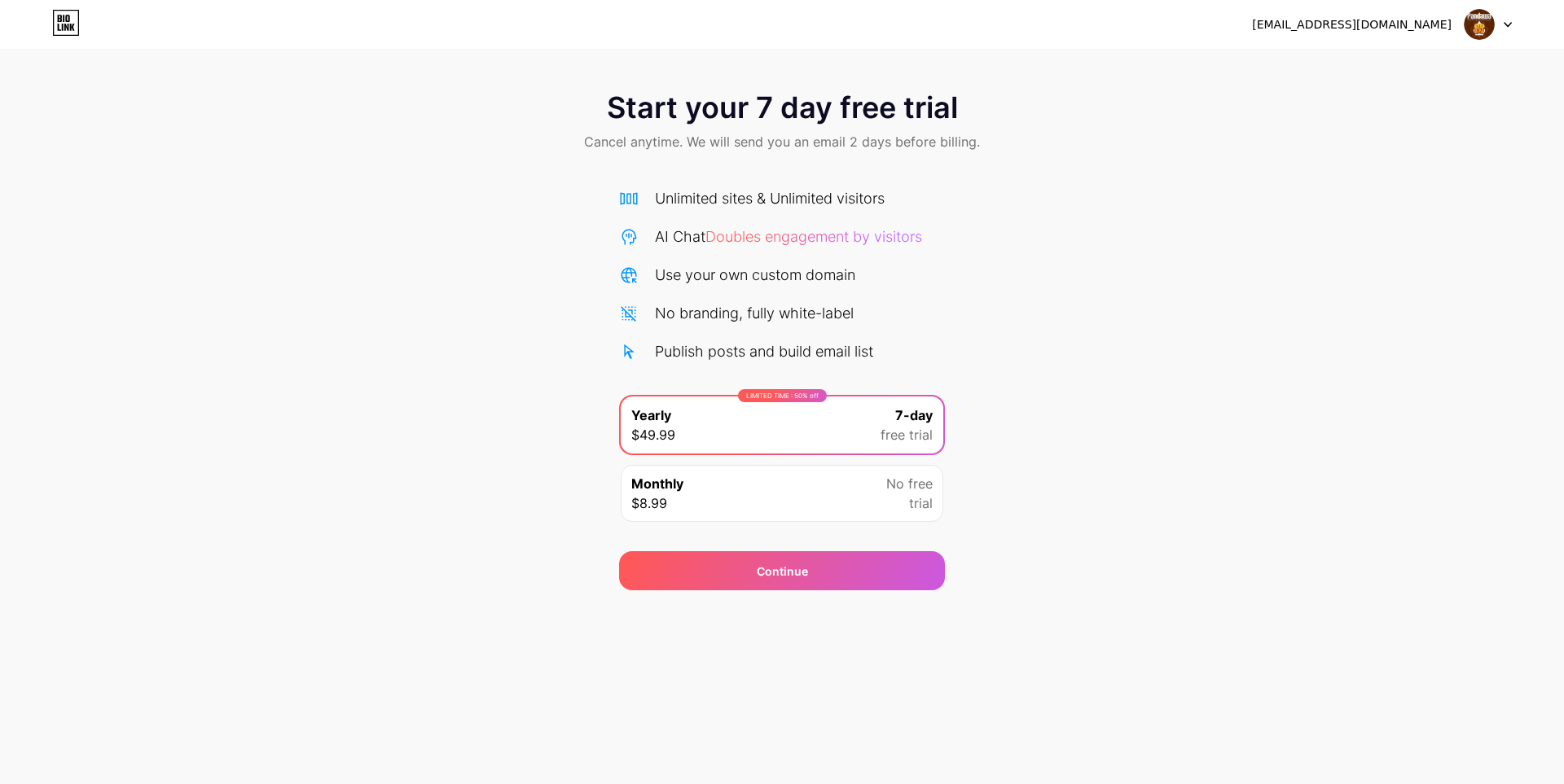
click at [916, 345] on div "Publish posts and build email list" at bounding box center [782, 351] width 326 height 22
click at [1044, 373] on div "Start your 7 day free trial Cancel anytime. We will send you an email 2 days be…" at bounding box center [782, 332] width 1564 height 516
click at [918, 490] on span "No free" at bounding box center [909, 483] width 47 height 20
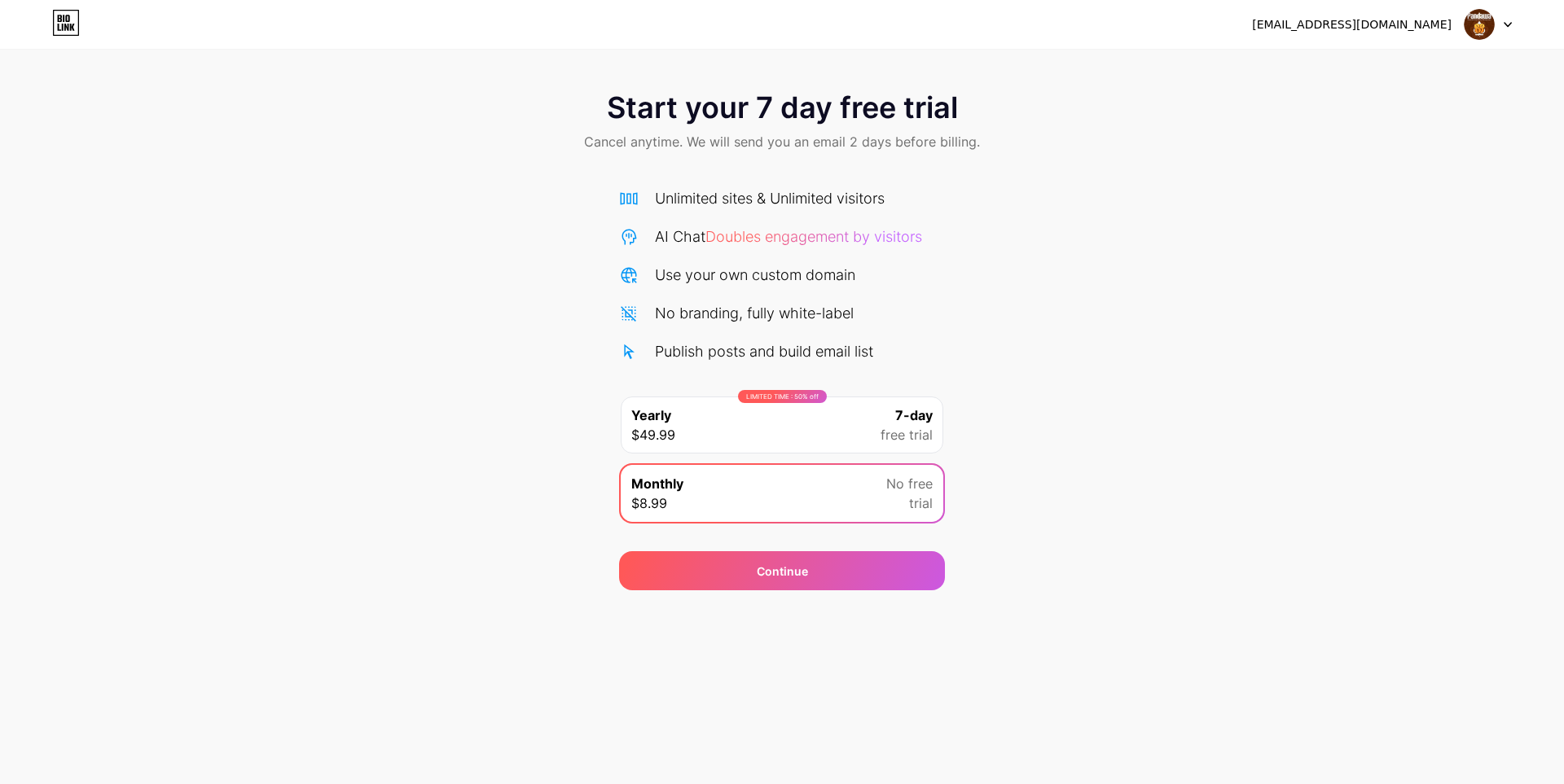
click at [865, 442] on div "LIMITED TIME : 50% off Yearly $49.99 7-day free trial" at bounding box center [782, 424] width 322 height 57
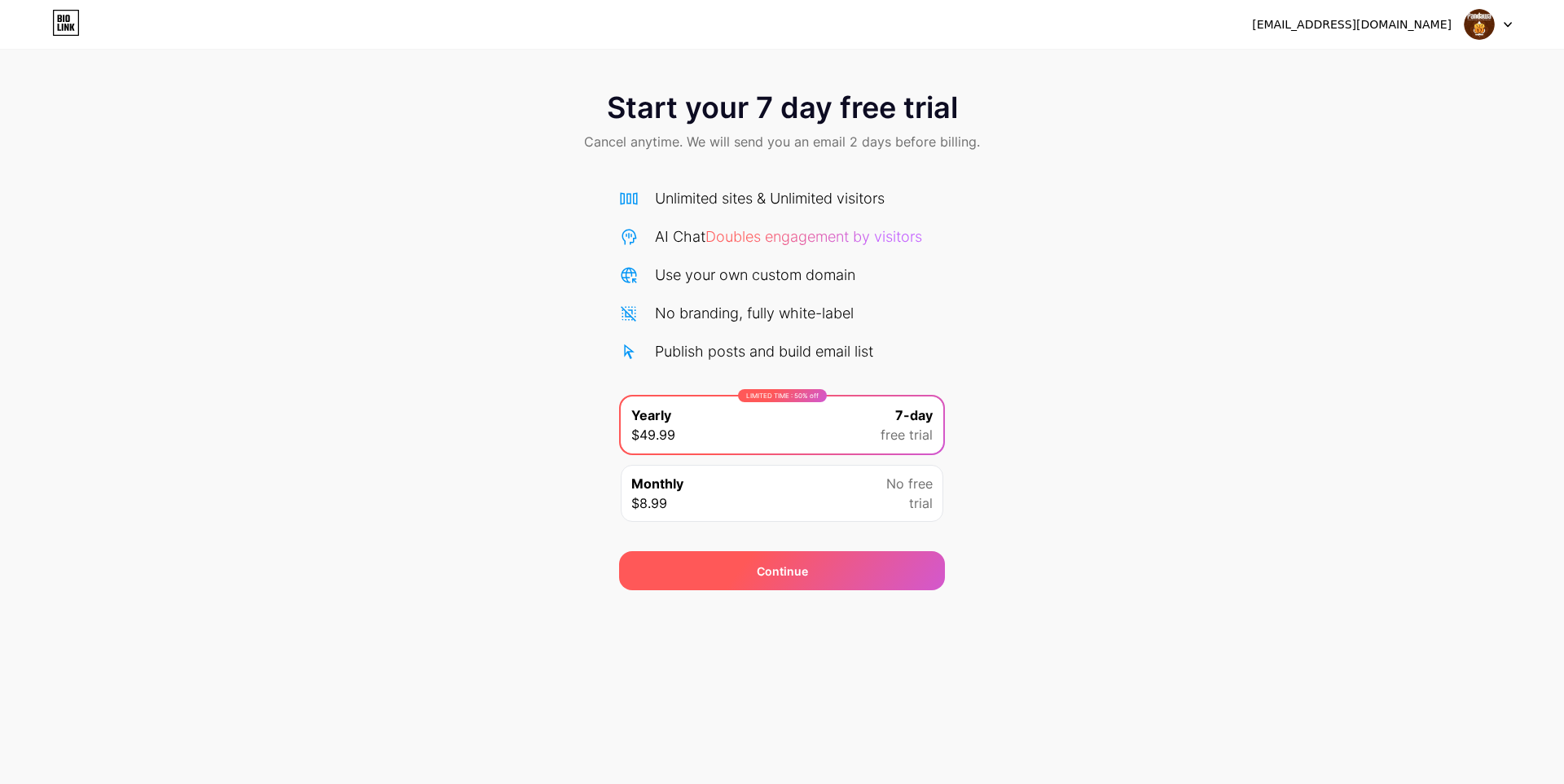
click at [791, 567] on span "Continue" at bounding box center [782, 571] width 51 height 17
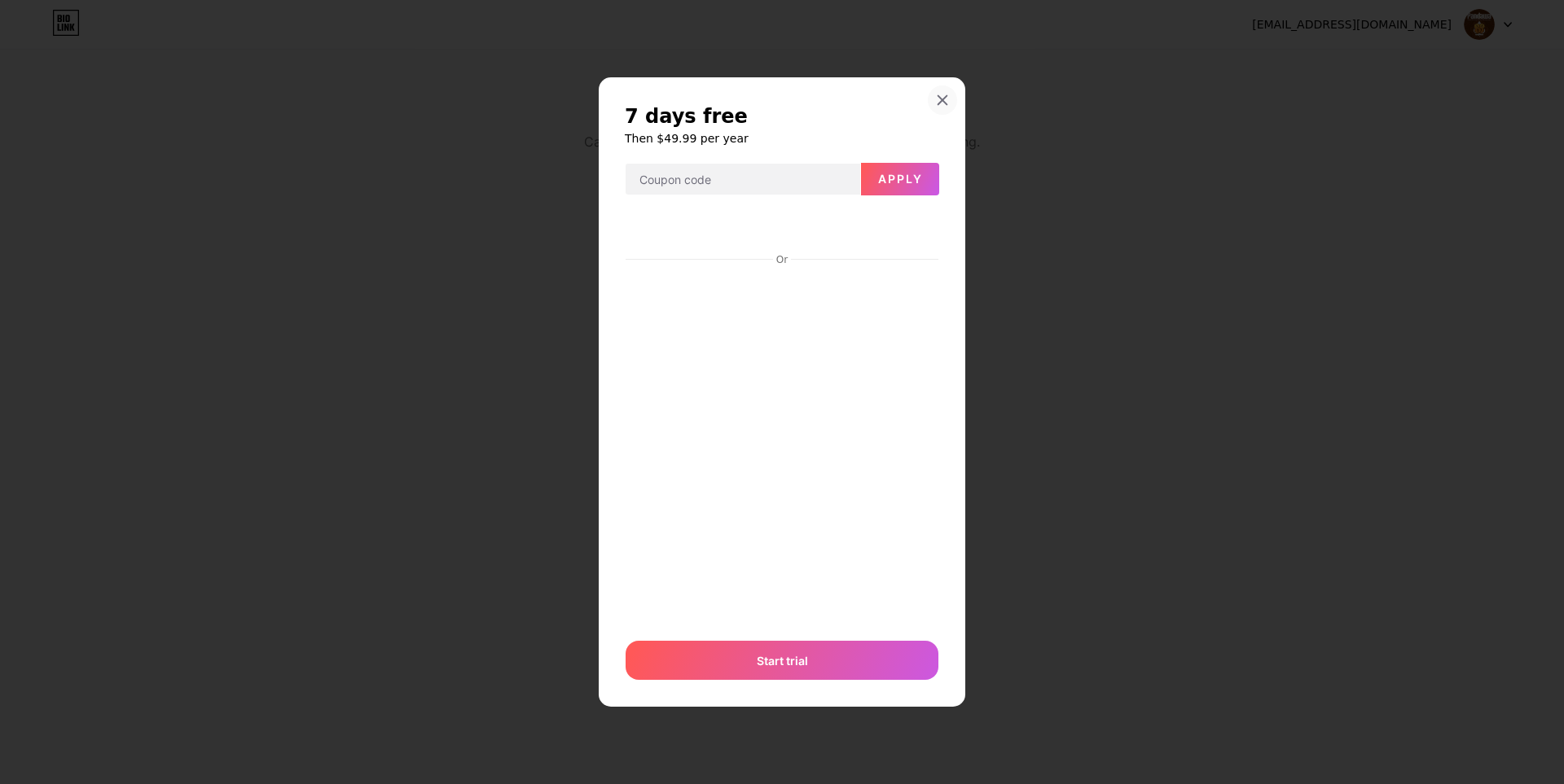
click at [942, 104] on icon at bounding box center [942, 100] width 13 height 13
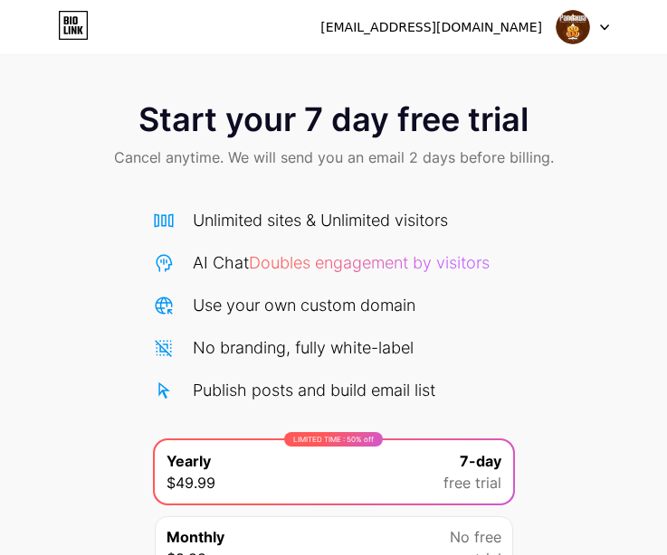
click at [608, 219] on div "Start your 7 day free trial Cancel anytime. We will send you an email 2 days be…" at bounding box center [333, 369] width 667 height 573
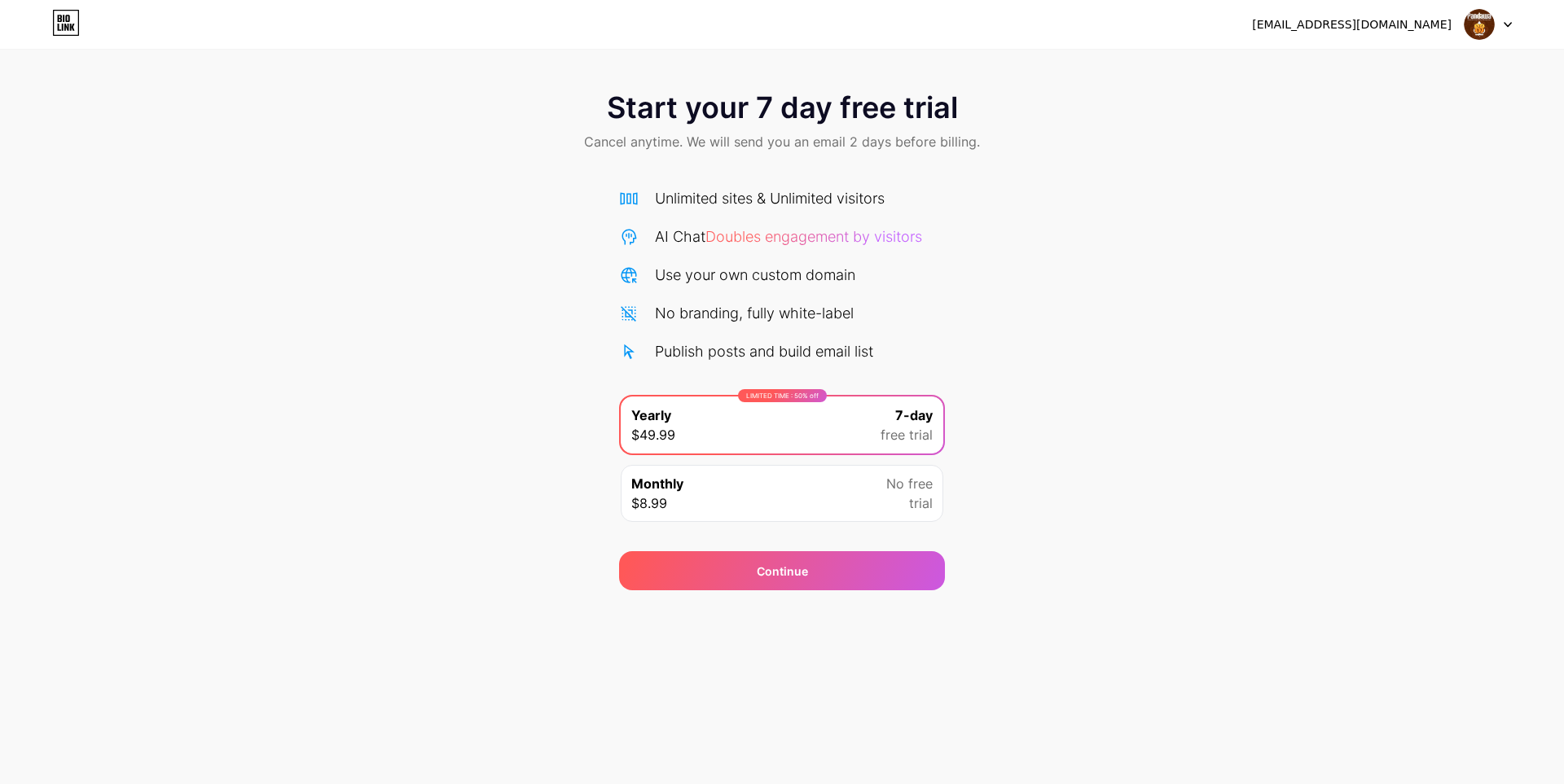
click at [891, 25] on icon at bounding box center [1507, 24] width 8 height 5
click at [891, 315] on div "Start your 7 day free trial Cancel anytime. We will send you an email 2 days be…" at bounding box center [782, 332] width 1564 height 516
click at [778, 499] on div "Monthly $8.99 No free trial" at bounding box center [782, 492] width 322 height 57
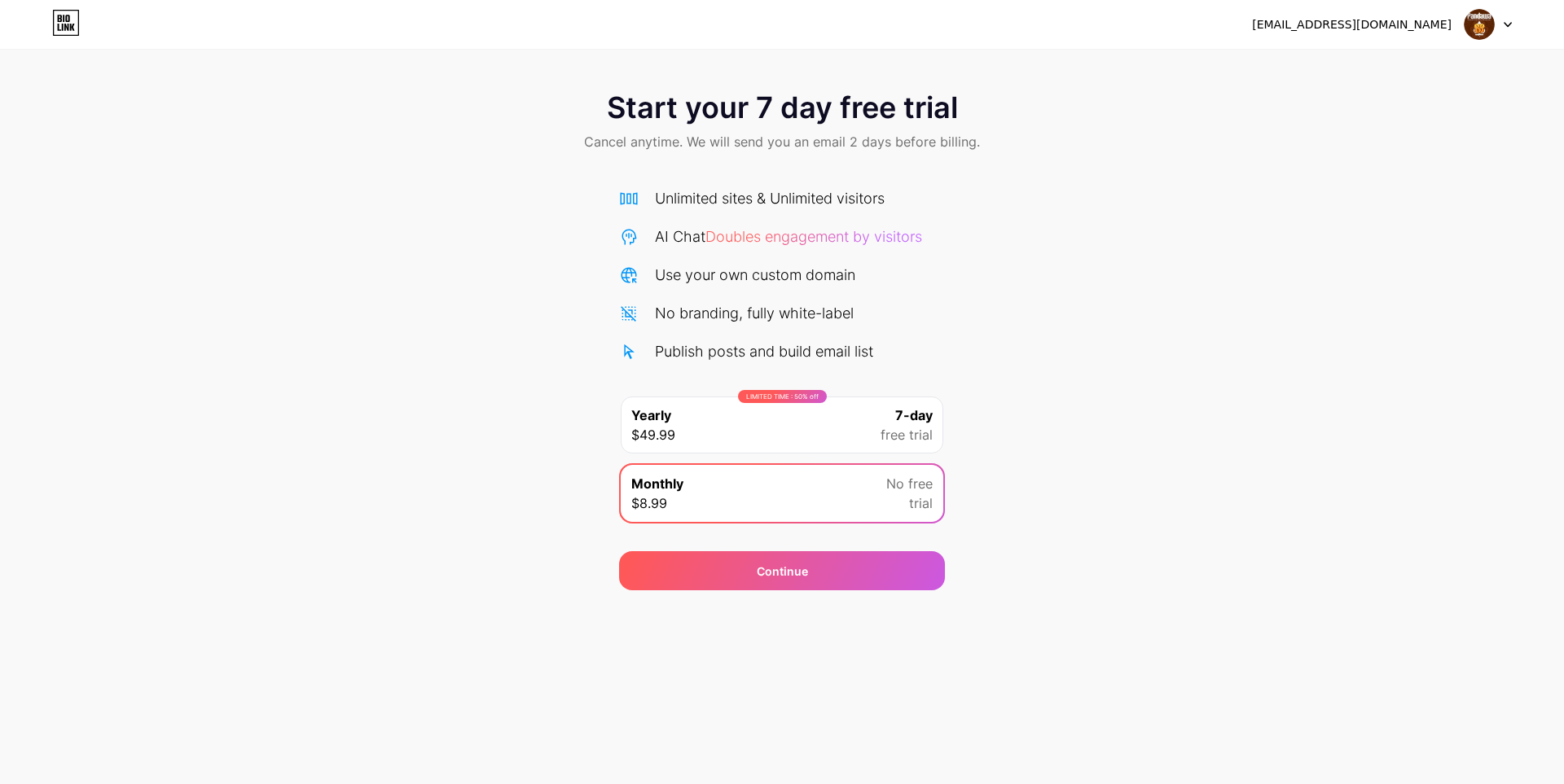
click at [130, 78] on div "Start your 7 day free trial Cancel anytime. We will send you an email 2 days be…" at bounding box center [782, 122] width 1564 height 96
